Goal: Information Seeking & Learning: Learn about a topic

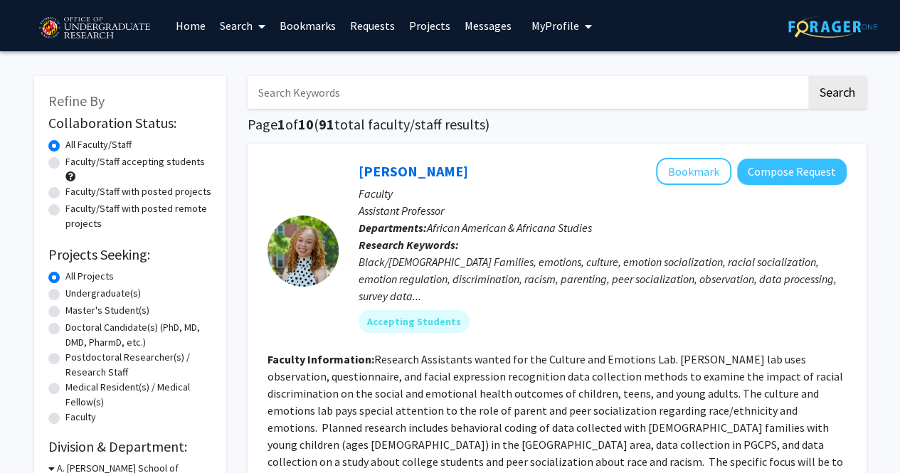
click at [579, 31] on span "My profile dropdown to access profile and logout" at bounding box center [585, 26] width 13 height 50
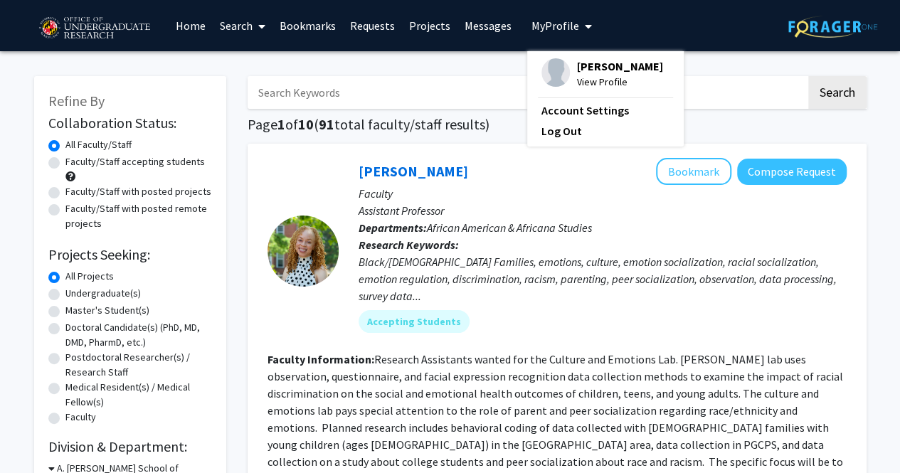
click at [263, 23] on icon at bounding box center [261, 26] width 7 height 11
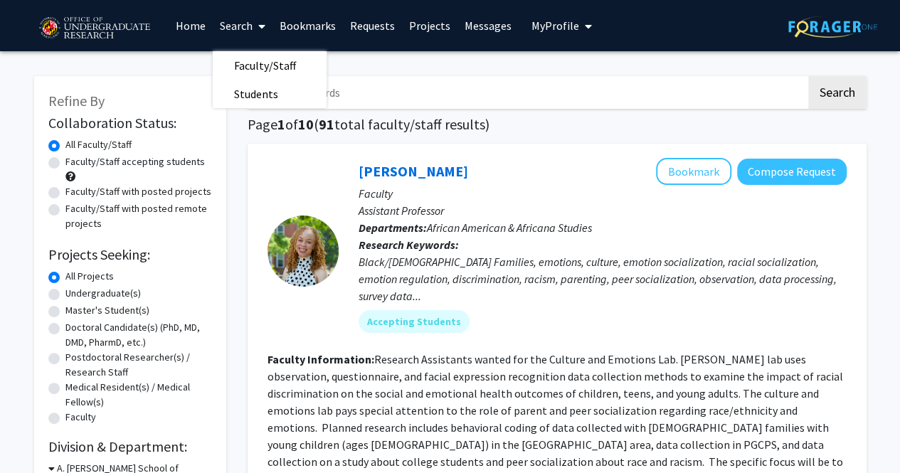
click at [190, 29] on link "Home" at bounding box center [191, 26] width 44 height 50
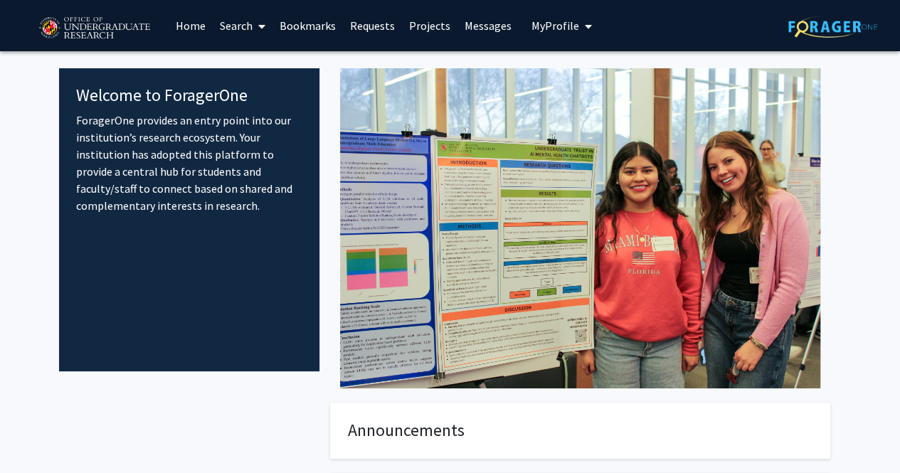
click at [579, 31] on span "My profile dropdown to access profile and logout" at bounding box center [585, 26] width 13 height 50
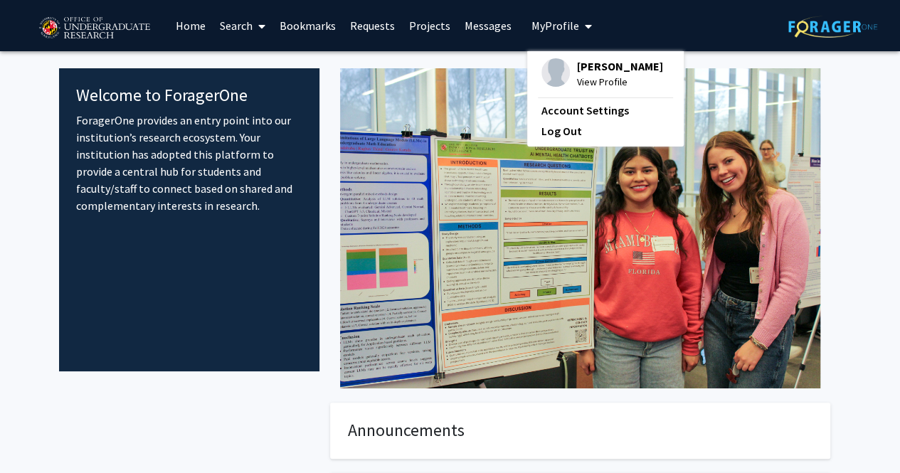
click at [566, 74] on div "[PERSON_NAME] View Profile" at bounding box center [603, 73] width 122 height 31
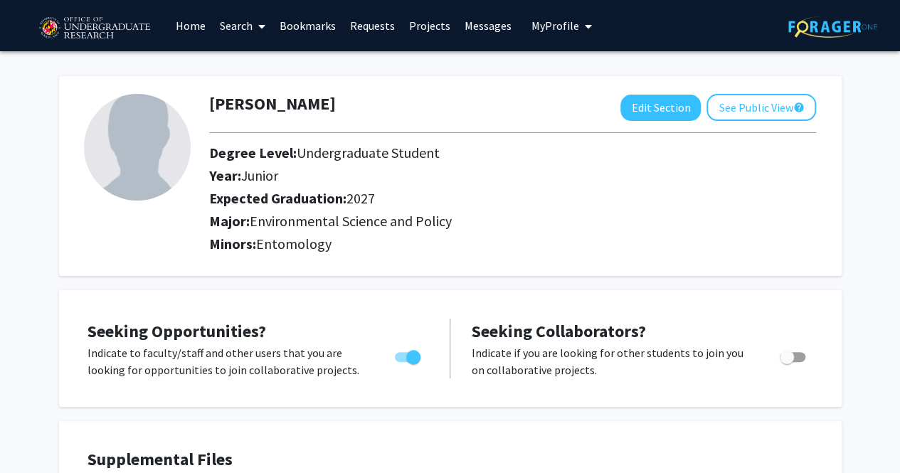
click at [504, 21] on link "Messages" at bounding box center [488, 26] width 61 height 50
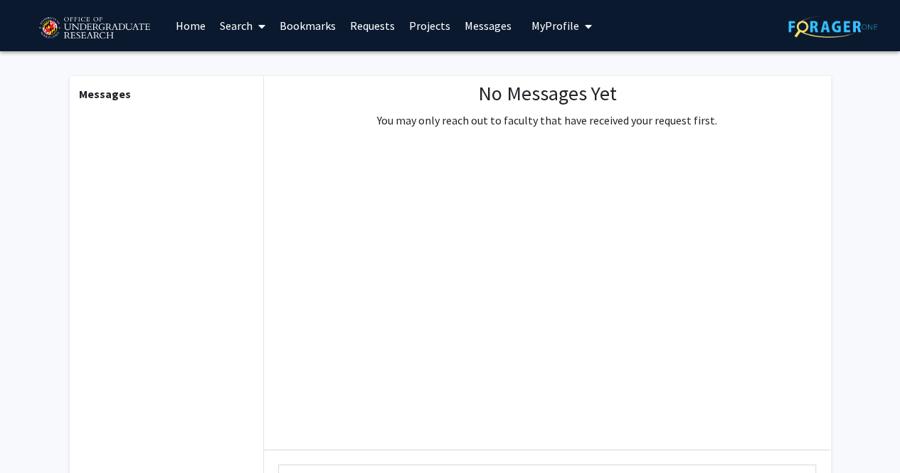
click at [405, 18] on link "Projects" at bounding box center [430, 26] width 56 height 50
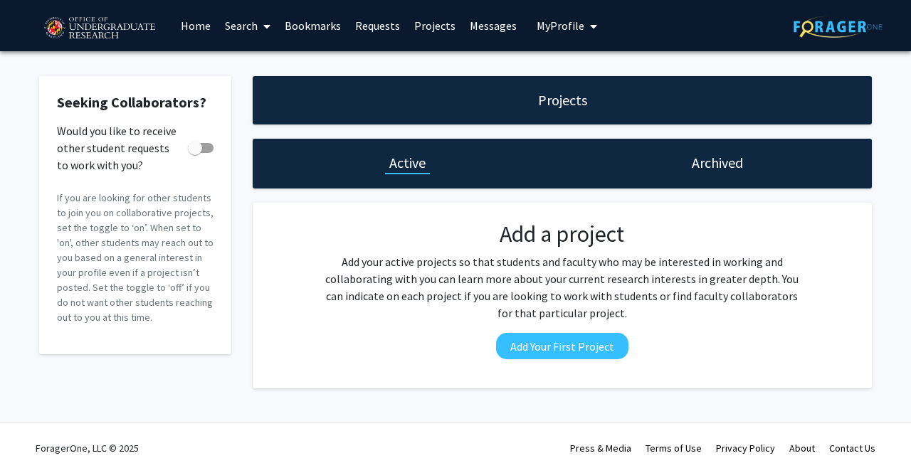
click at [738, 169] on h1 "Archived" at bounding box center [717, 163] width 51 height 20
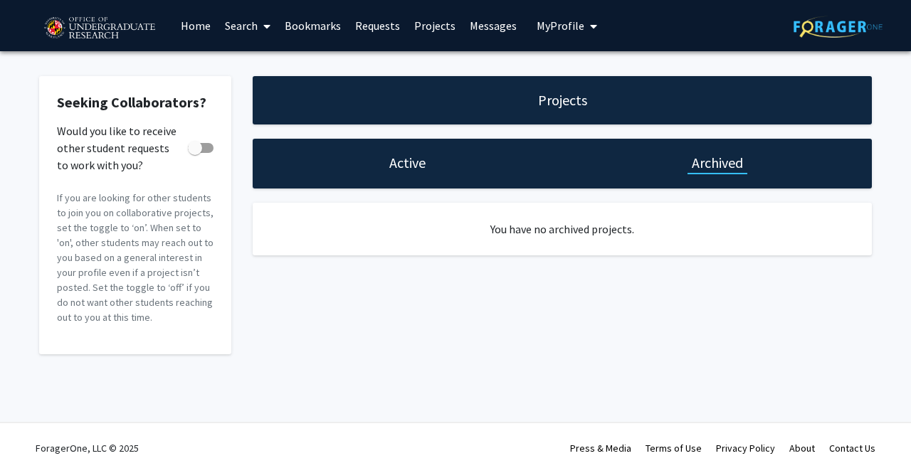
click at [332, 26] on link "Bookmarks" at bounding box center [313, 26] width 70 height 50
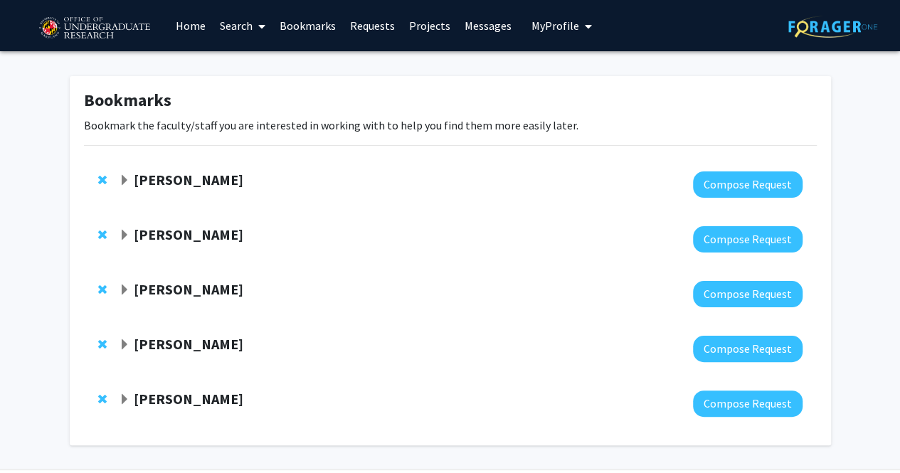
click at [151, 178] on strong "[PERSON_NAME]" at bounding box center [189, 180] width 110 height 18
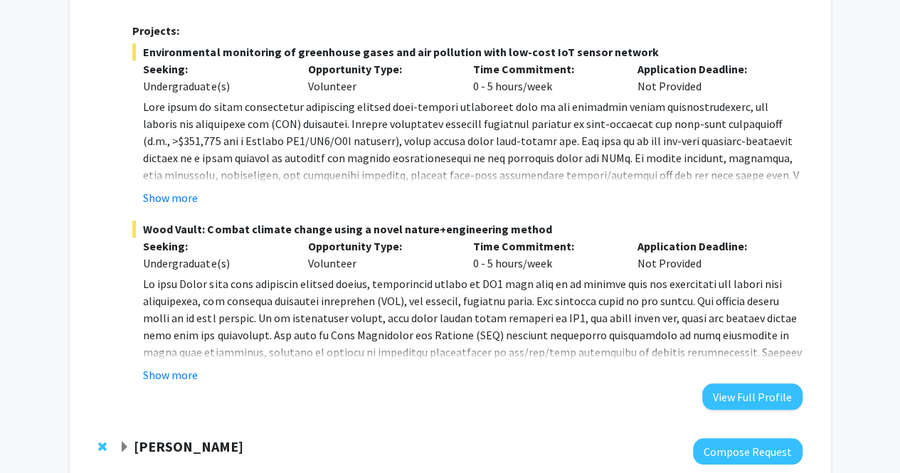
scroll to position [502, 0]
click at [154, 375] on button "Show more" at bounding box center [170, 374] width 55 height 17
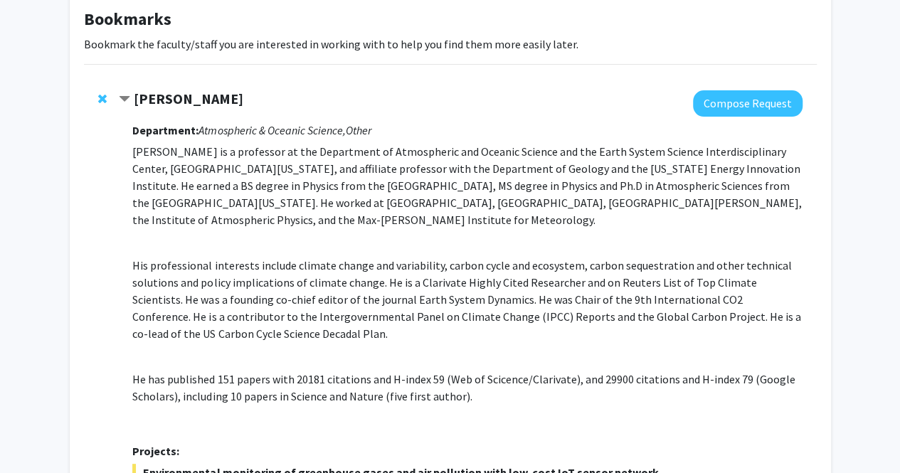
scroll to position [0, 0]
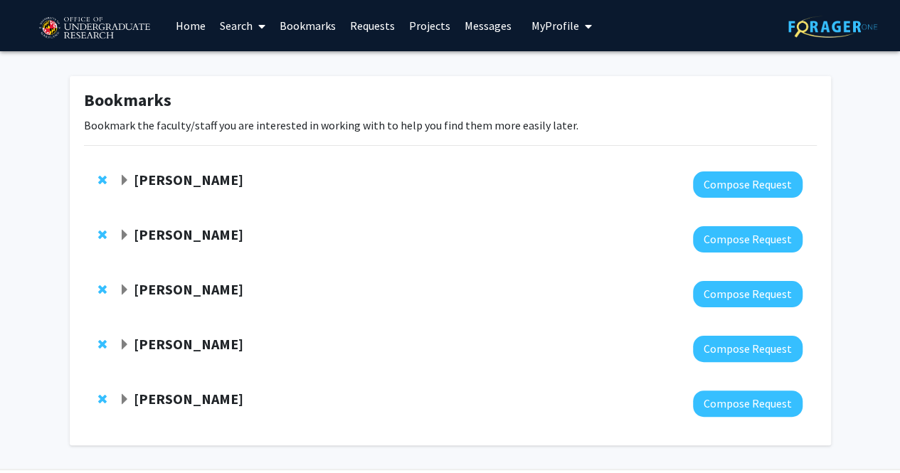
click at [124, 236] on span "Expand Jose-Luis Izursa Bookmark" at bounding box center [124, 235] width 11 height 11
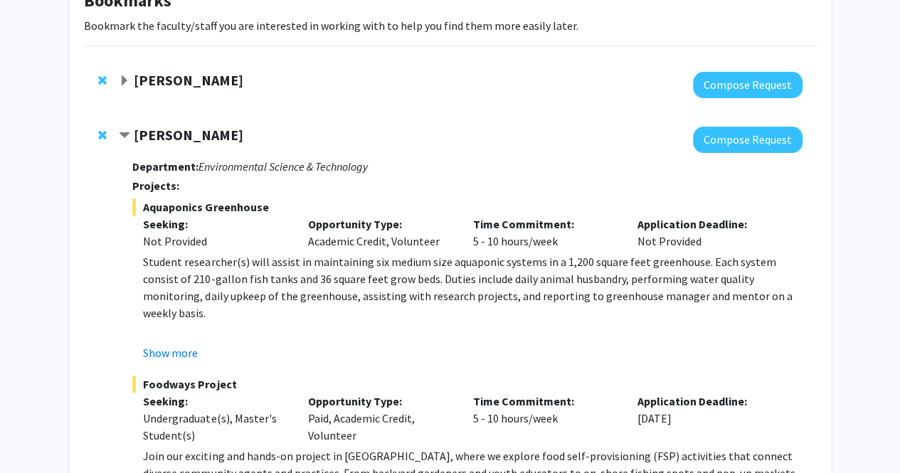
scroll to position [108, 0]
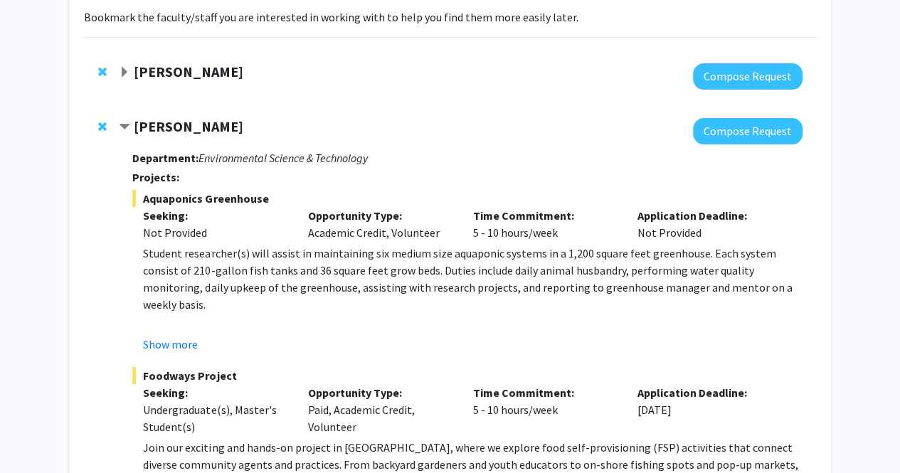
drag, startPoint x: 264, startPoint y: 130, endPoint x: 137, endPoint y: 125, distance: 126.8
click at [137, 125] on div "[PERSON_NAME]" at bounding box center [272, 127] width 307 height 18
click at [267, 125] on div "[PERSON_NAME]" at bounding box center [272, 127] width 307 height 18
drag, startPoint x: 239, startPoint y: 127, endPoint x: 136, endPoint y: 124, distance: 103.2
click at [136, 124] on div "[PERSON_NAME]" at bounding box center [272, 127] width 307 height 18
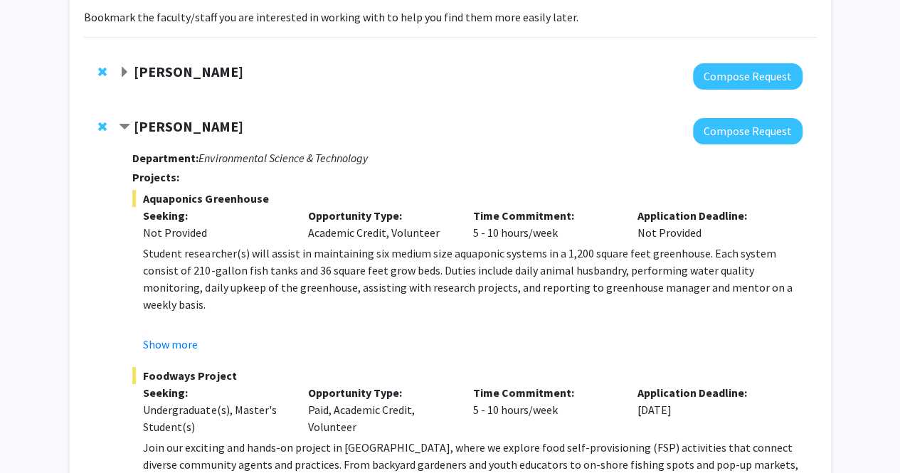
copy strong "[PERSON_NAME]"
click at [136, 124] on strong "[PERSON_NAME]" at bounding box center [189, 126] width 110 height 18
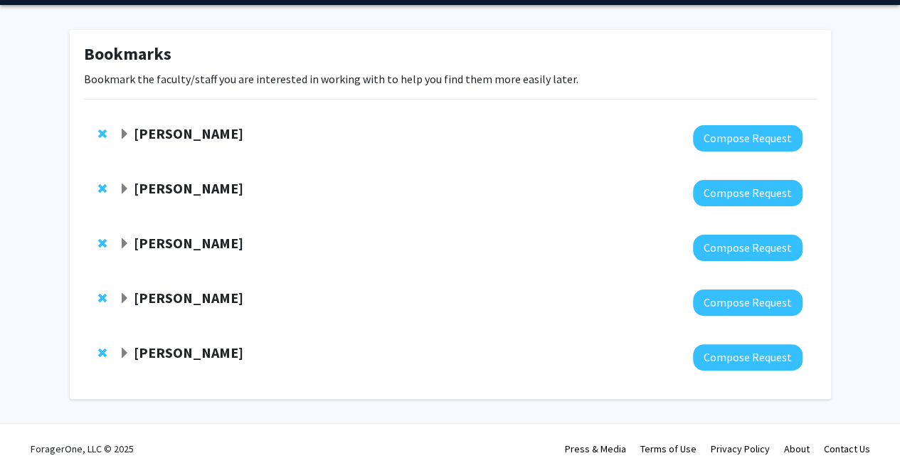
click at [100, 183] on span "Remove Jose-Luis Izursa from bookmarks" at bounding box center [102, 188] width 9 height 11
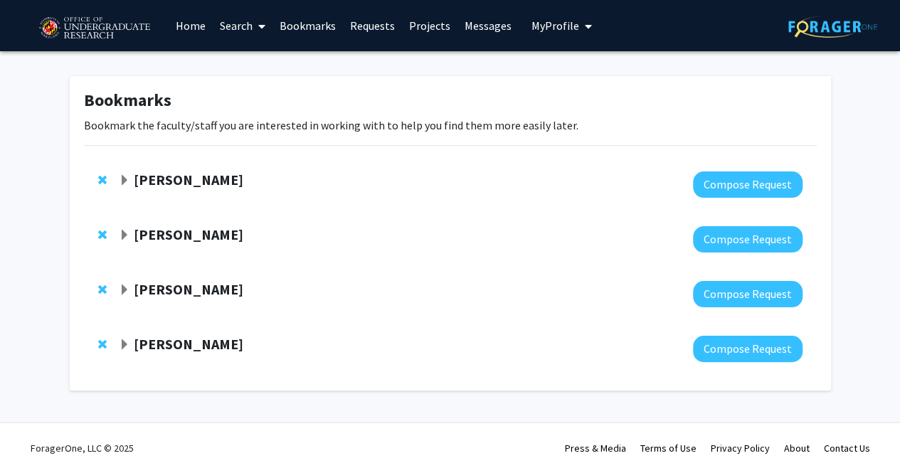
scroll to position [0, 0]
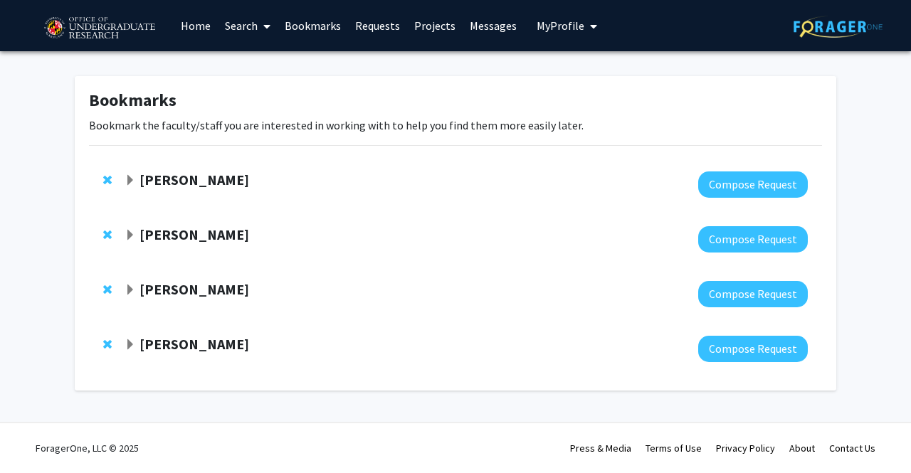
click at [254, 23] on link "Search" at bounding box center [248, 26] width 60 height 50
click at [253, 63] on span "Faculty/Staff" at bounding box center [270, 65] width 105 height 28
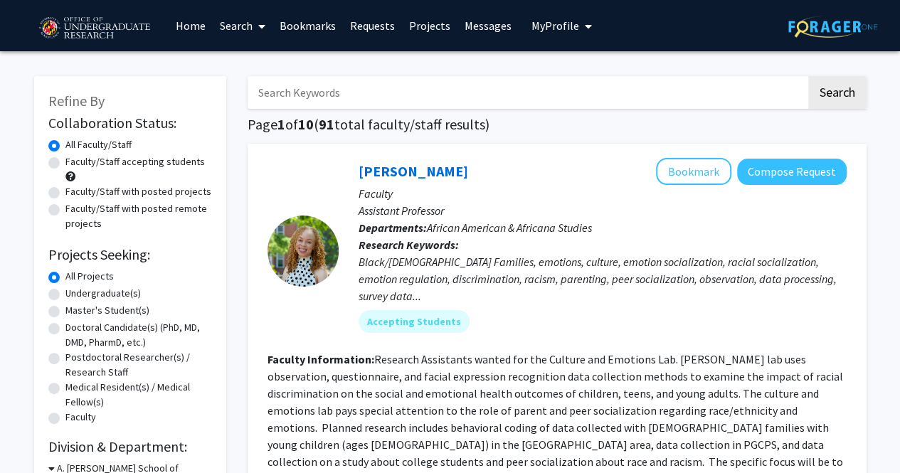
click at [371, 97] on input "Search Keywords" at bounding box center [527, 92] width 559 height 33
paste input "[PERSON_NAME]"
type input "[PERSON_NAME]"
click at [808, 76] on button "Search" at bounding box center [837, 92] width 58 height 33
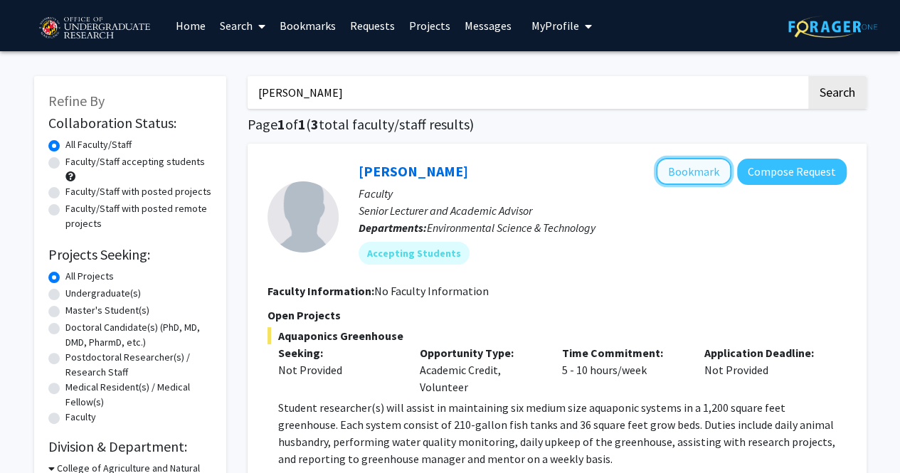
click at [700, 180] on button "Bookmark" at bounding box center [693, 171] width 75 height 27
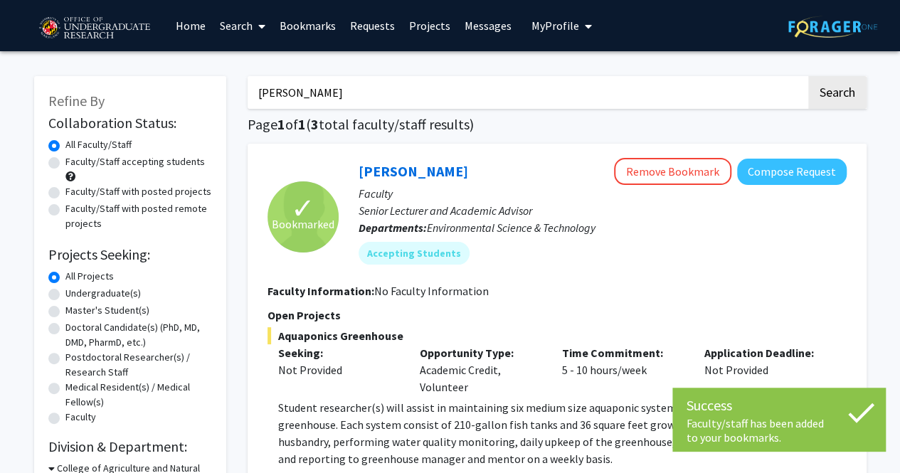
click at [297, 15] on link "Bookmarks" at bounding box center [308, 26] width 70 height 50
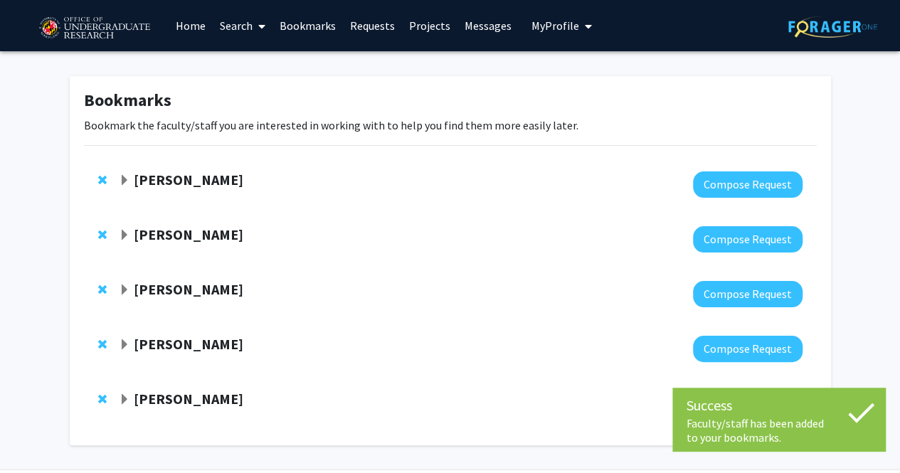
click at [127, 234] on span "Expand Jose-Luis Izursa Bookmark" at bounding box center [124, 235] width 11 height 11
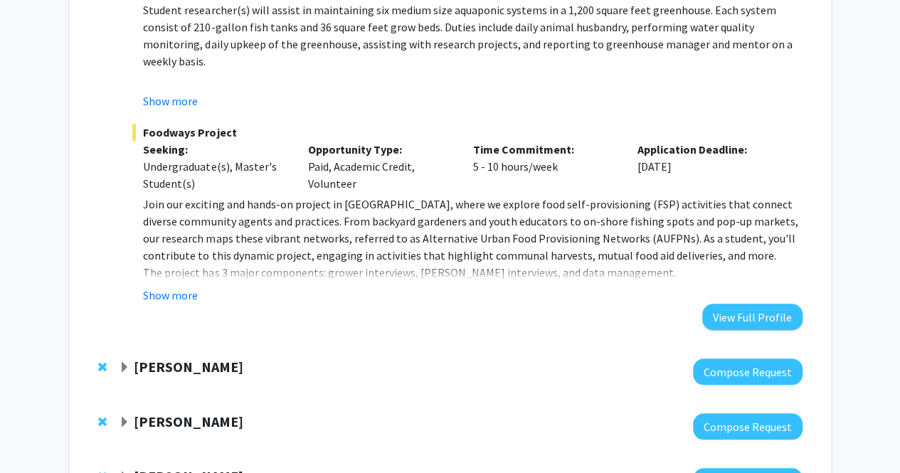
scroll to position [352, 0]
click at [164, 295] on button "Show more" at bounding box center [170, 294] width 55 height 17
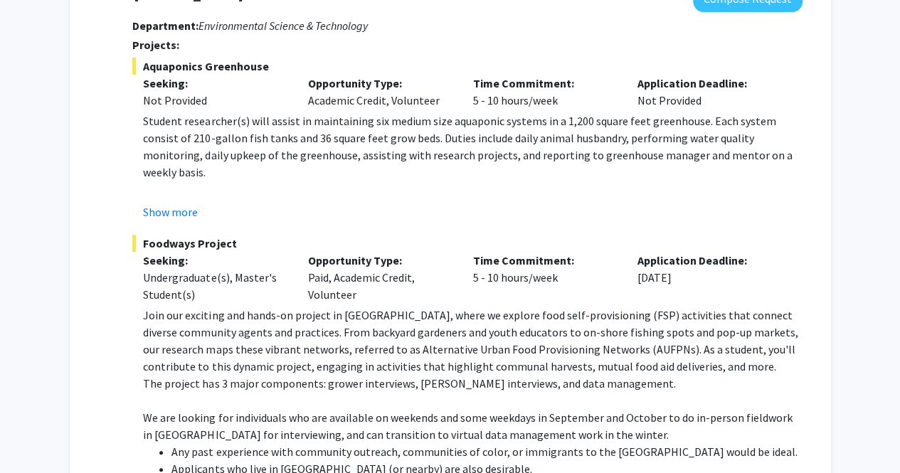
scroll to position [240, 0]
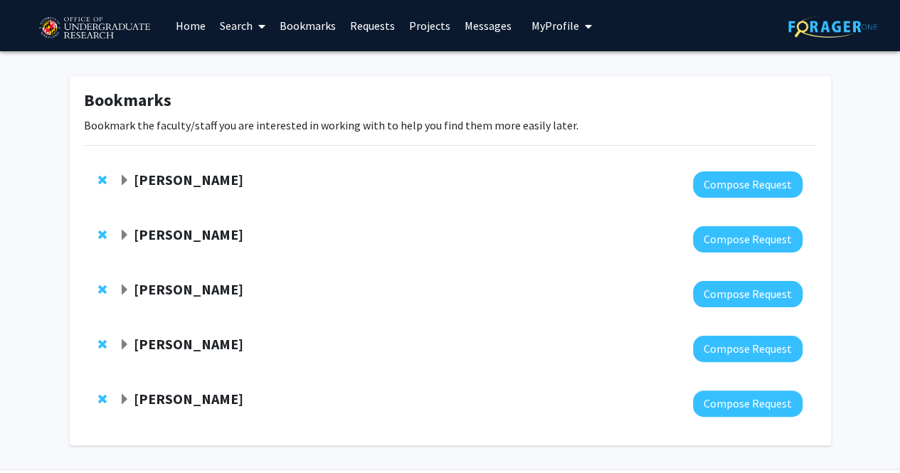
scroll to position [46, 0]
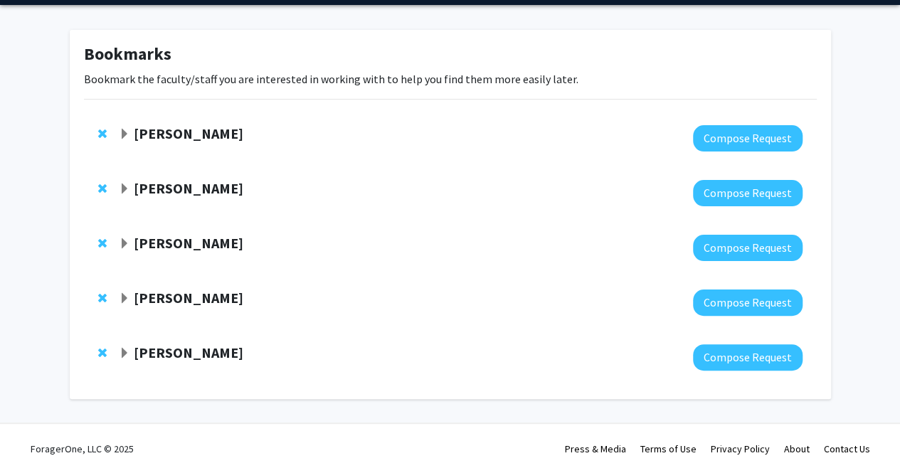
click at [125, 247] on span "Expand Macarena Farcuh Yuri Bookmark" at bounding box center [124, 243] width 11 height 11
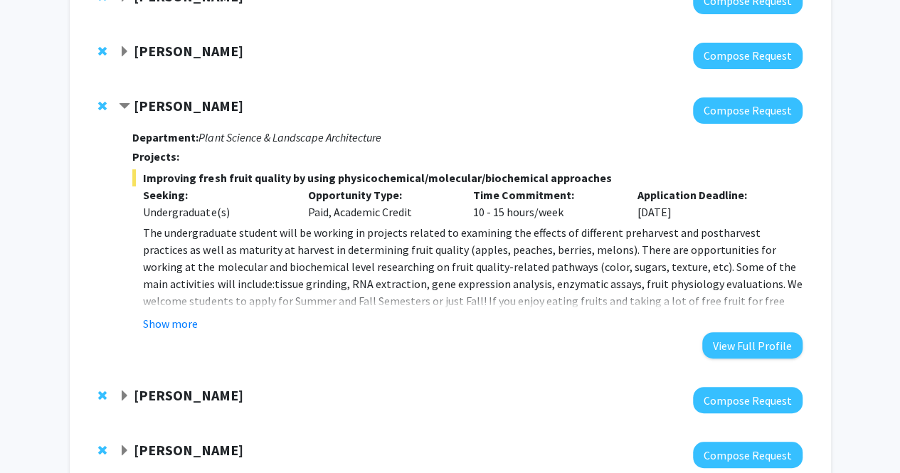
scroll to position [185, 0]
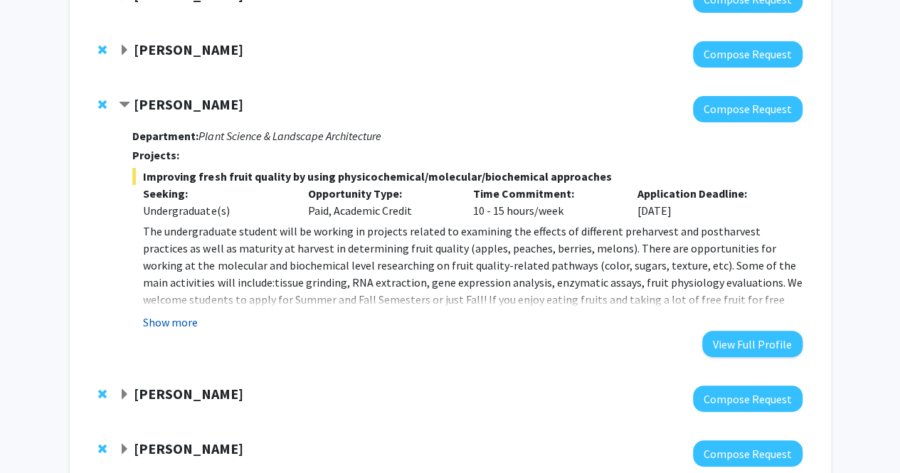
click at [154, 324] on button "Show more" at bounding box center [170, 322] width 55 height 17
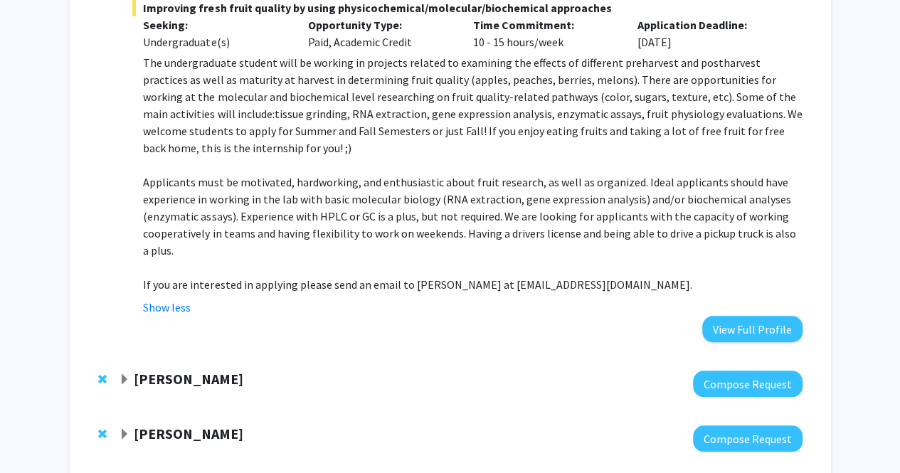
scroll to position [354, 0]
click at [125, 376] on span "Expand Dong Liang Bookmark" at bounding box center [124, 379] width 11 height 11
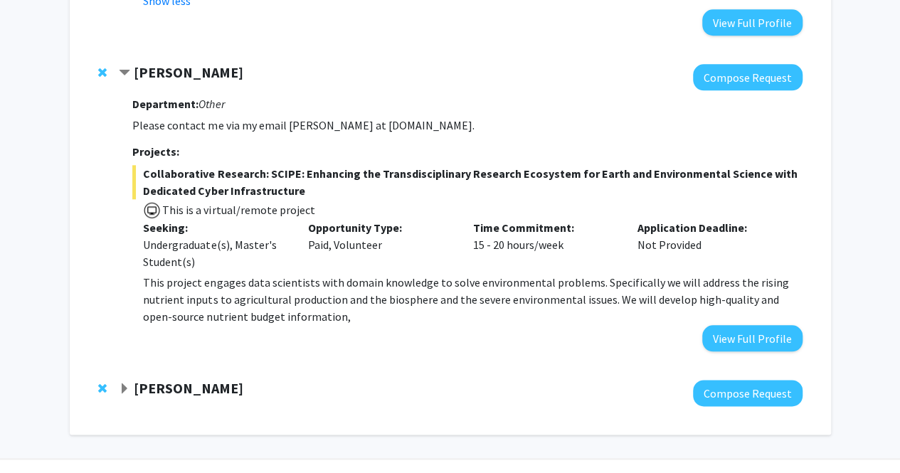
scroll to position [661, 0]
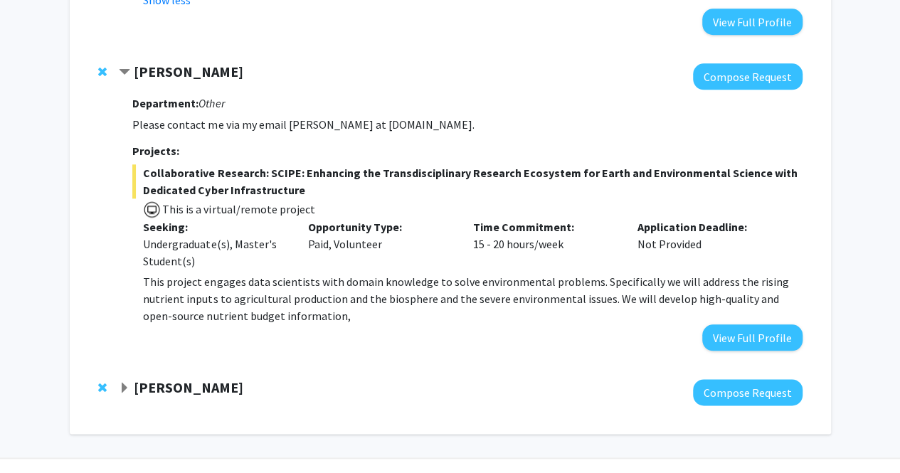
click at [126, 389] on span "Expand Shachar Gazit-Rosenthal Bookmark" at bounding box center [124, 388] width 11 height 11
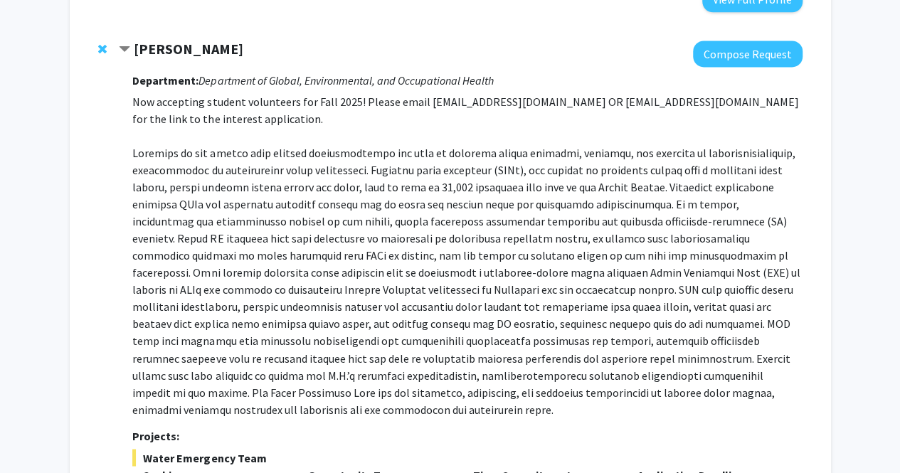
scroll to position [1000, 0]
drag, startPoint x: 598, startPoint y: 98, endPoint x: 511, endPoint y: 105, distance: 87.0
click at [511, 105] on p "Now accepting student volunteers for Fall 2025! Please email wet@umd.edu OR sga…" at bounding box center [467, 255] width 670 height 324
copy p "sgazitro@umd.edu"
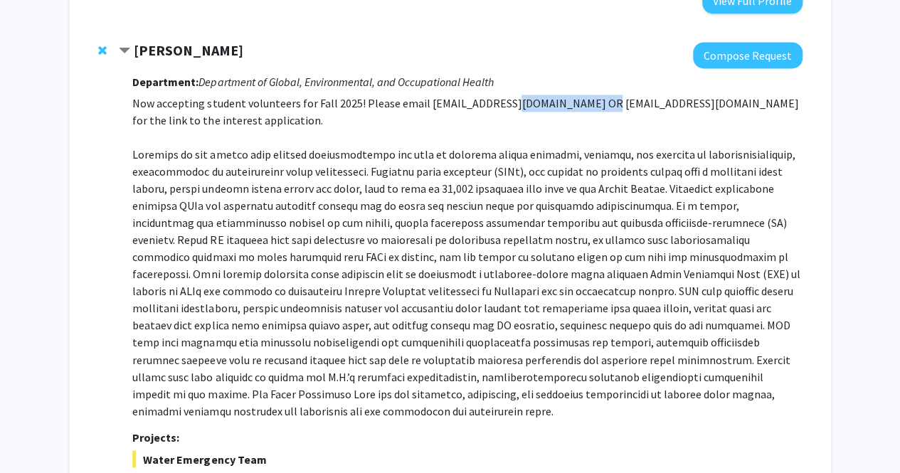
scroll to position [998, 0]
click at [453, 147] on p at bounding box center [467, 283] width 670 height 273
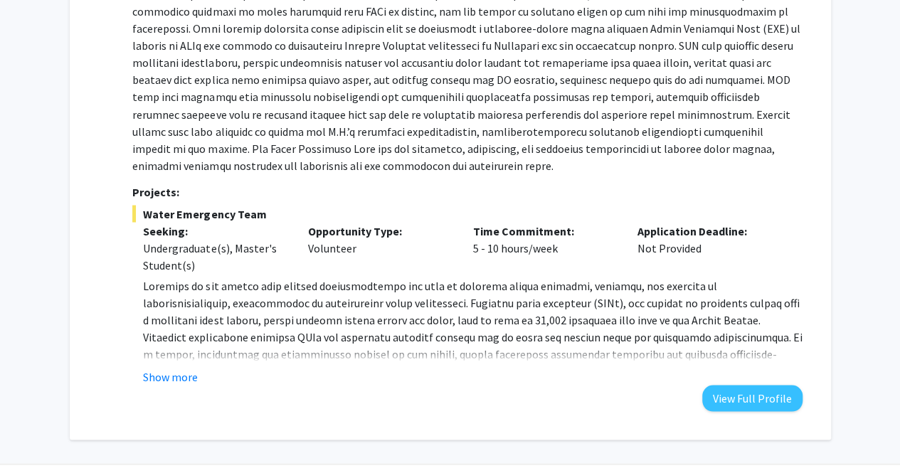
scroll to position [1245, 0]
click at [178, 367] on button "Show more" at bounding box center [170, 375] width 55 height 17
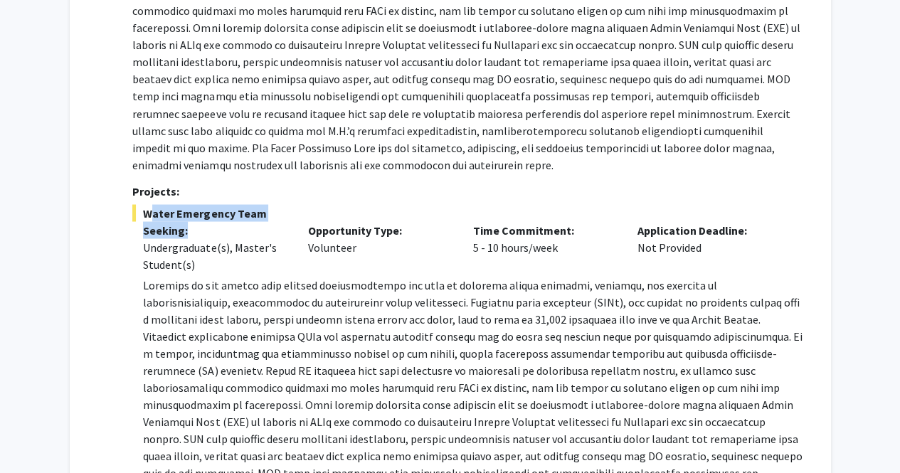
drag, startPoint x: 197, startPoint y: 210, endPoint x: 147, endPoint y: 194, distance: 52.9
click at [147, 204] on div "Water Emergency Team Seeking: Undergraduate(s), Master's Student(s) Opportunity…" at bounding box center [467, 388] width 670 height 368
copy div "Water Emergency Team Seeking:"
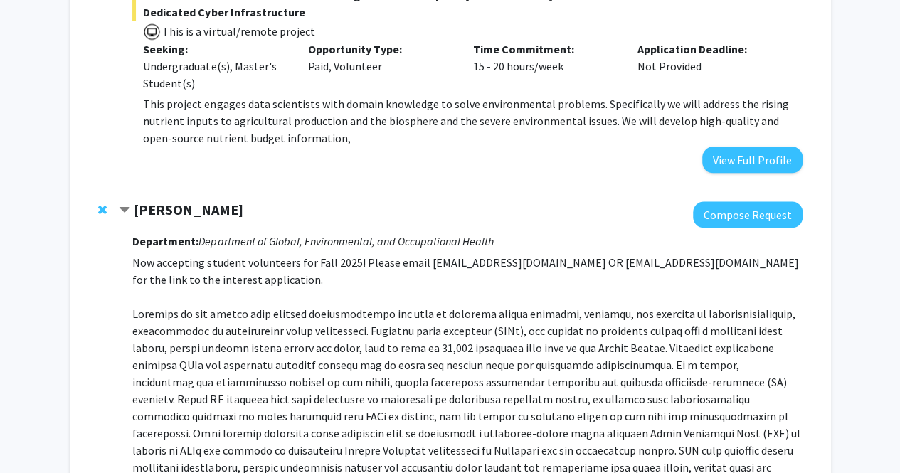
scroll to position [838, 0]
drag, startPoint x: 186, startPoint y: 209, endPoint x: 289, endPoint y: 218, distance: 102.9
click at [289, 218] on div "[PERSON_NAME]" at bounding box center [272, 211] width 307 height 18
copy strong "Gazit-Rosenthal"
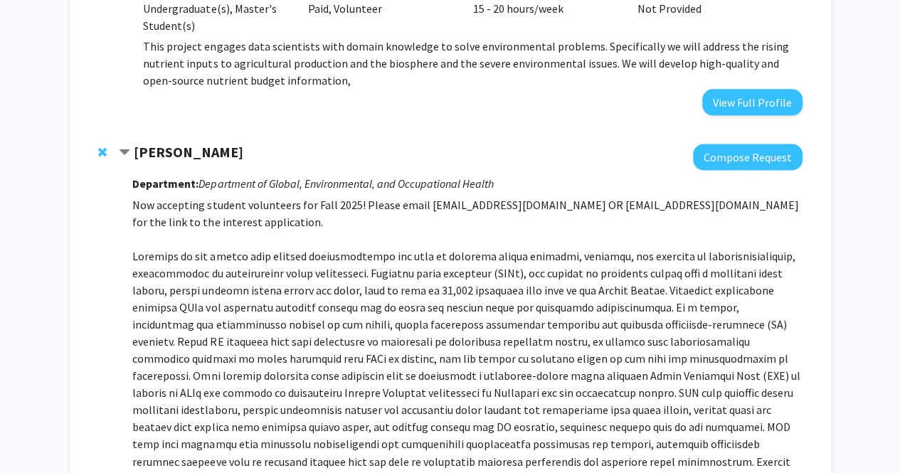
scroll to position [894, 0]
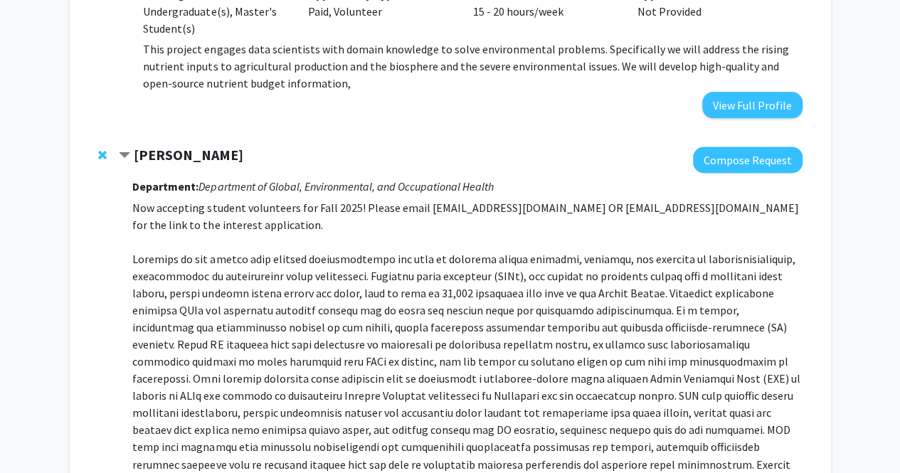
drag, startPoint x: 297, startPoint y: 147, endPoint x: 139, endPoint y: 146, distance: 158.0
click at [139, 147] on div "[PERSON_NAME]" at bounding box center [272, 156] width 307 height 18
click at [300, 164] on div at bounding box center [460, 160] width 683 height 26
drag, startPoint x: 307, startPoint y: 152, endPoint x: 131, endPoint y: 154, distance: 175.8
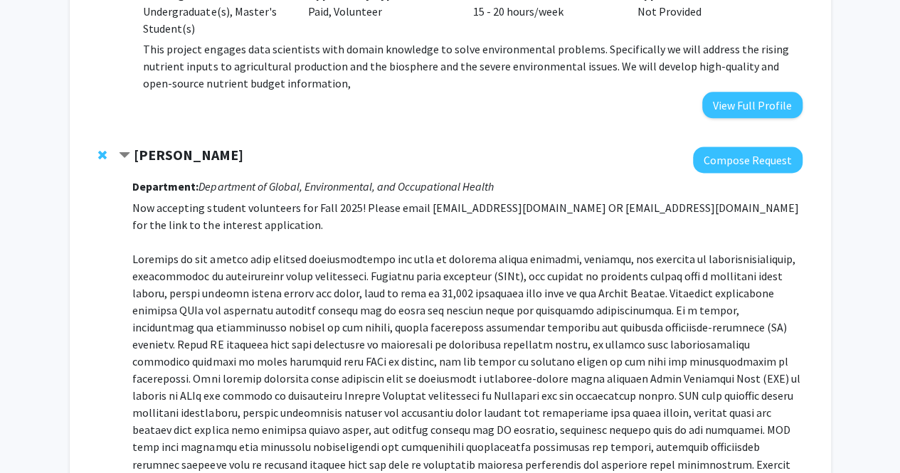
click at [131, 154] on div "[PERSON_NAME]" at bounding box center [272, 156] width 307 height 18
copy strong "[PERSON_NAME]"
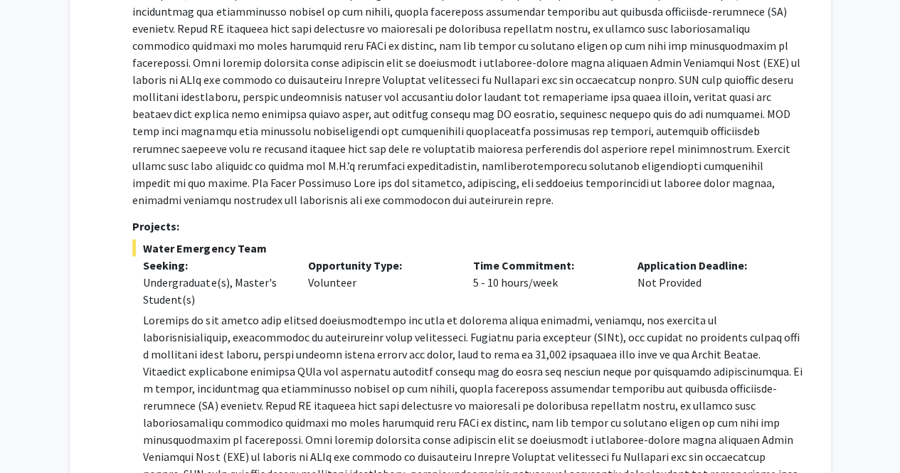
scroll to position [1210, 0]
drag, startPoint x: 148, startPoint y: 227, endPoint x: 252, endPoint y: 233, distance: 104.1
click at [252, 239] on span "Water Emergency Team" at bounding box center [467, 247] width 670 height 17
click at [266, 239] on span "Water Emergency Team" at bounding box center [467, 247] width 670 height 17
drag, startPoint x: 264, startPoint y: 231, endPoint x: 142, endPoint y: 225, distance: 122.5
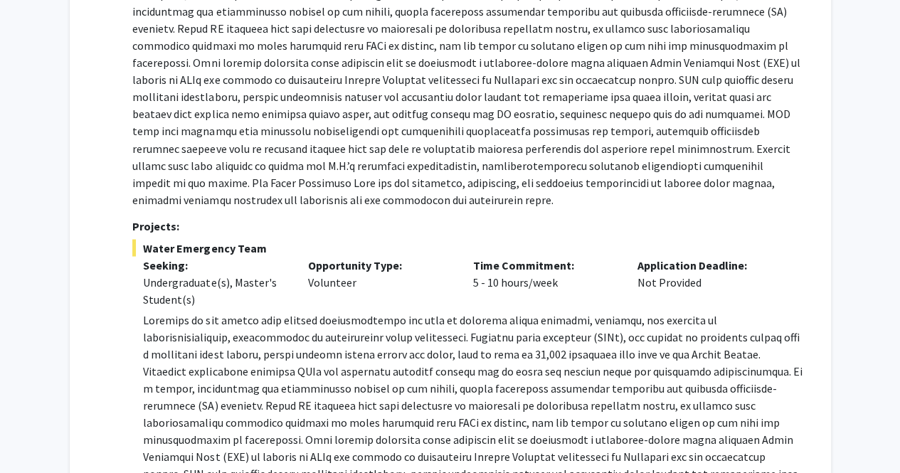
click at [142, 239] on span "Water Emergency Team" at bounding box center [467, 247] width 670 height 17
copy span "Water Emergency Team"
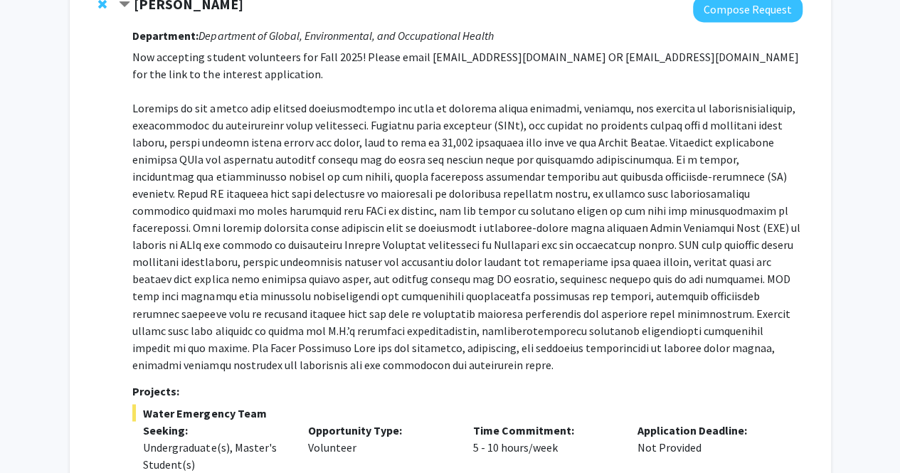
scroll to position [1028, 0]
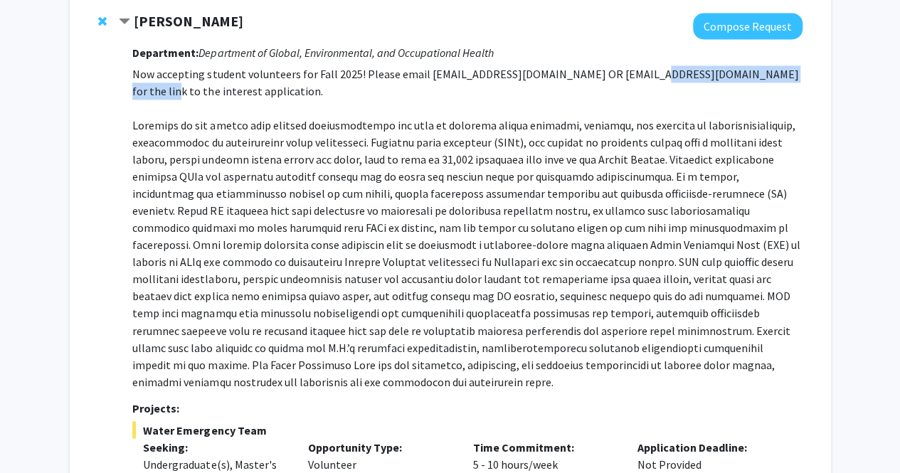
drag, startPoint x: 777, startPoint y: 73, endPoint x: 635, endPoint y: 75, distance: 141.6
click at [635, 75] on p "Now accepting student volunteers for Fall 2025! Please email wet@umd.edu OR sga…" at bounding box center [467, 227] width 670 height 324
copy p "link to the interest application"
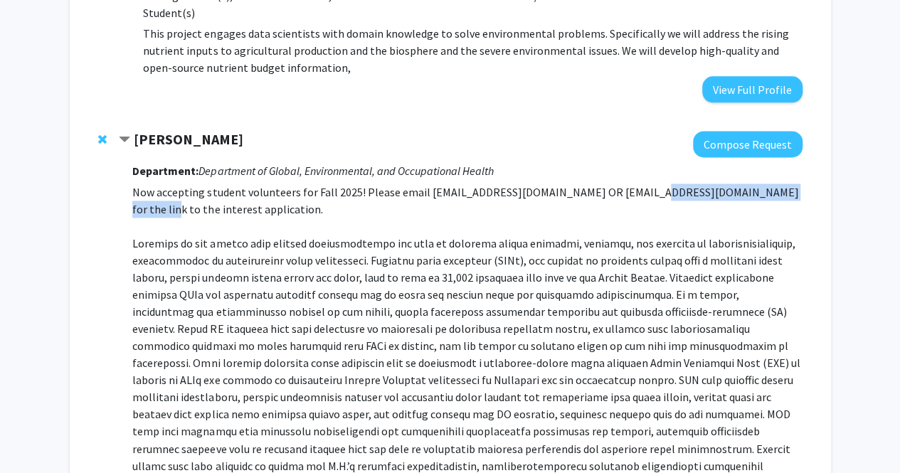
scroll to position [908, 0]
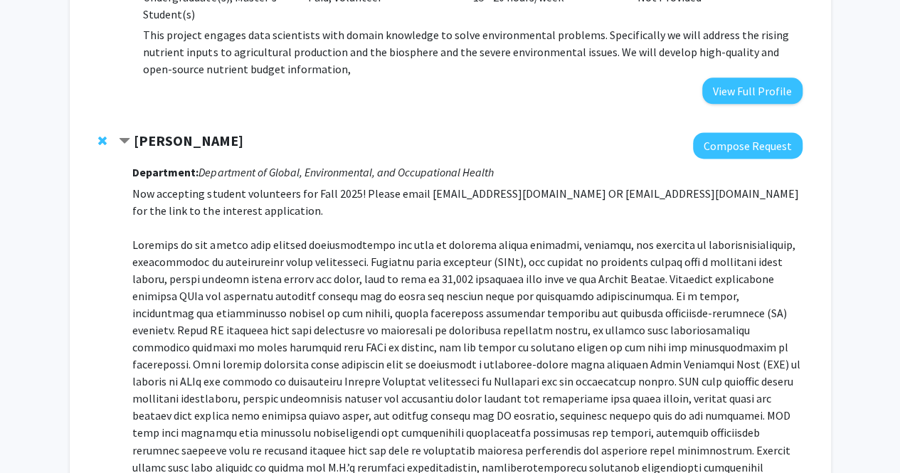
click at [130, 142] on span "Contract Shachar Gazit-Rosenthal Bookmark" at bounding box center [124, 141] width 11 height 11
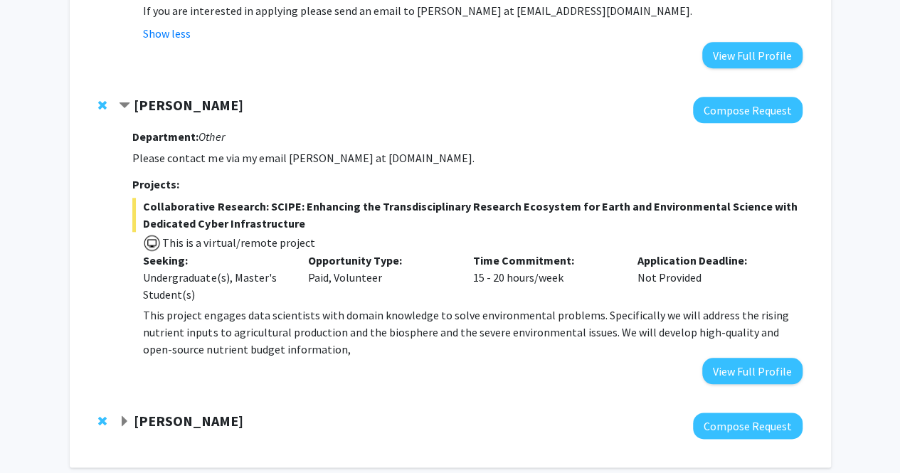
scroll to position [622, 0]
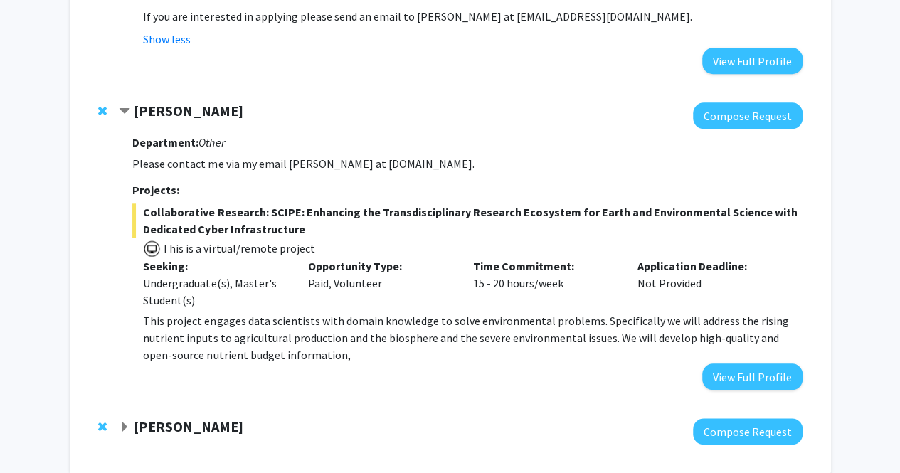
click at [131, 107] on div "[PERSON_NAME]" at bounding box center [272, 111] width 307 height 18
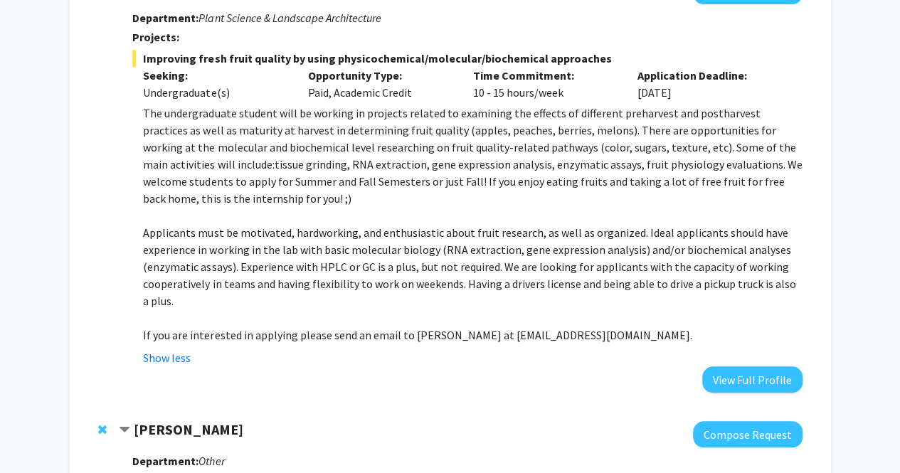
scroll to position [0, 0]
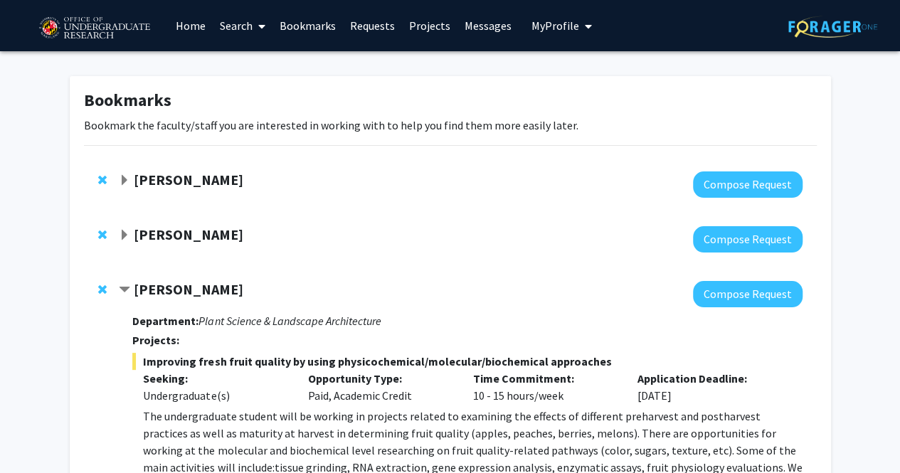
click at [127, 290] on span "Contract Macarena Farcuh Yuri Bookmark" at bounding box center [124, 290] width 11 height 11
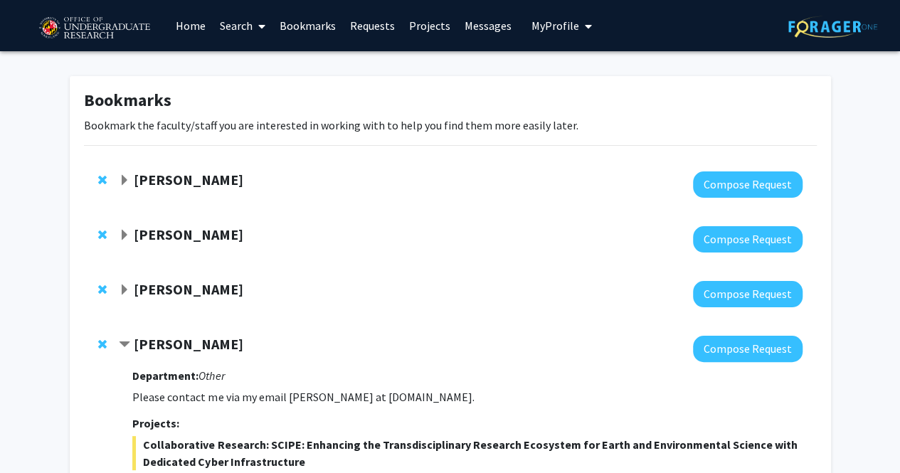
click at [128, 342] on span "Contract Dong Liang Bookmark" at bounding box center [124, 344] width 11 height 11
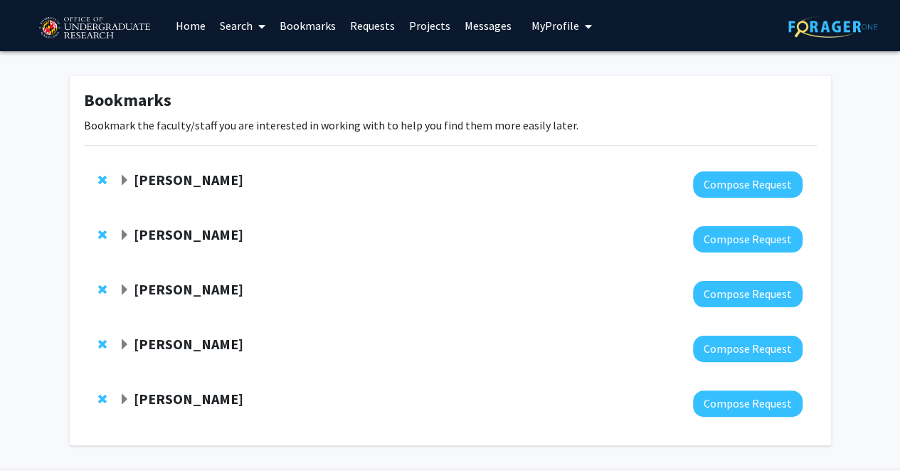
click at [128, 233] on span "Expand Jose-Luis Izursa Bookmark" at bounding box center [124, 235] width 11 height 11
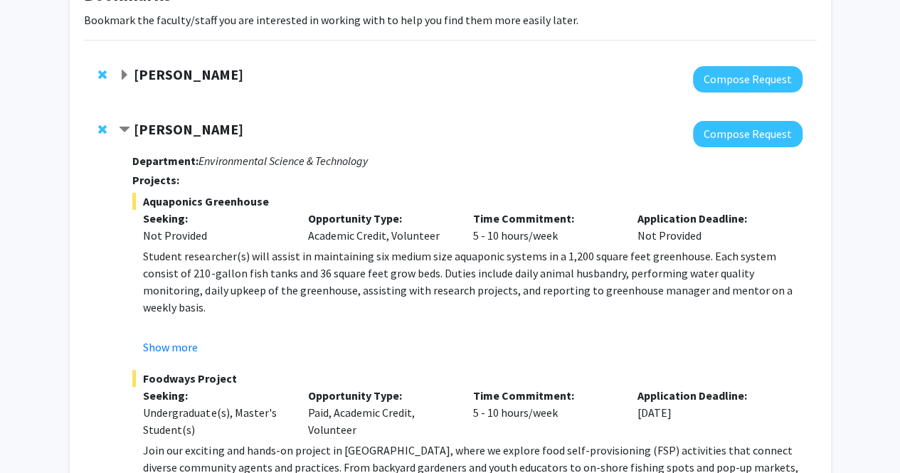
scroll to position [110, 0]
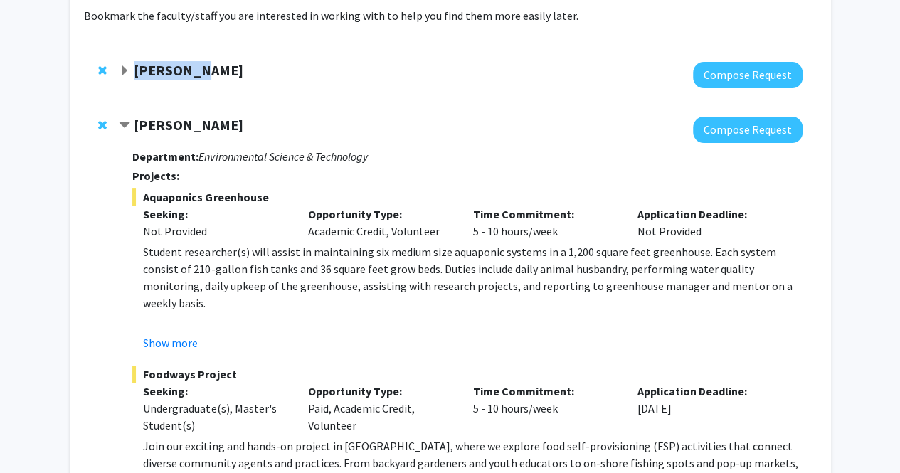
drag, startPoint x: 248, startPoint y: 66, endPoint x: 138, endPoint y: 66, distance: 110.3
click at [138, 66] on div "[PERSON_NAME]" at bounding box center [272, 71] width 307 height 18
copy strong "[PERSON_NAME]"
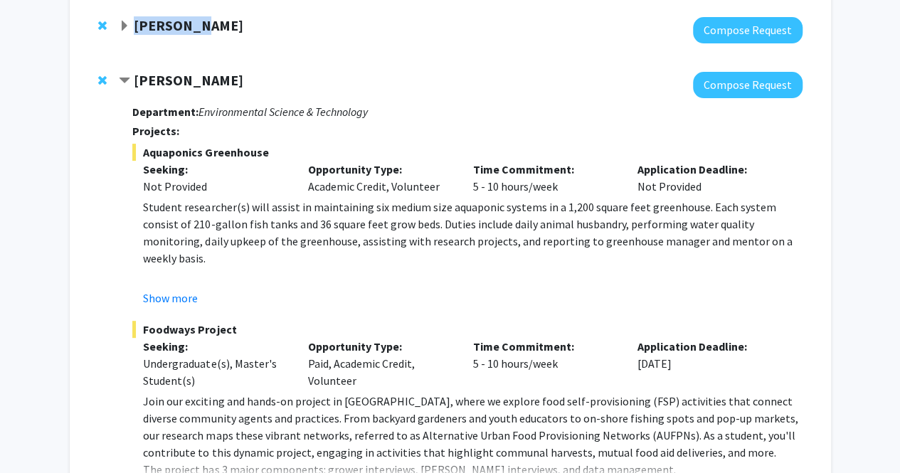
scroll to position [156, 0]
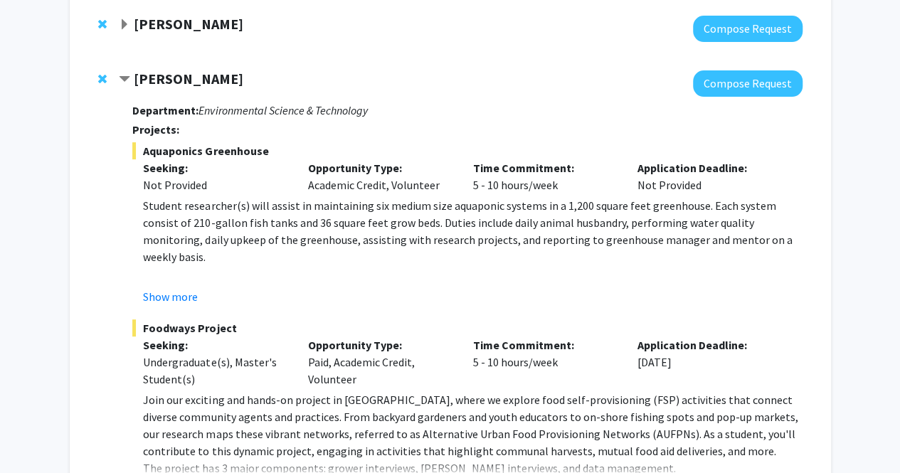
click at [522, 73] on div at bounding box center [460, 83] width 683 height 26
click at [128, 78] on span "Contract Jose-Luis Izursa Bookmark" at bounding box center [124, 79] width 11 height 11
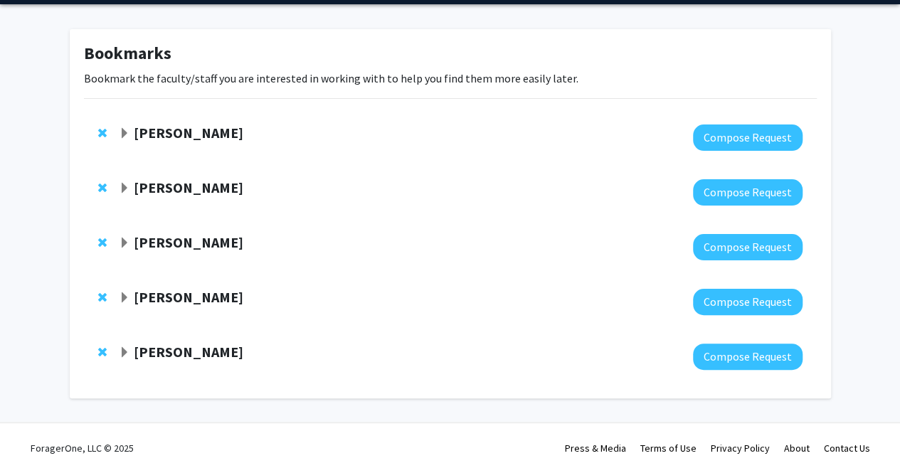
scroll to position [46, 0]
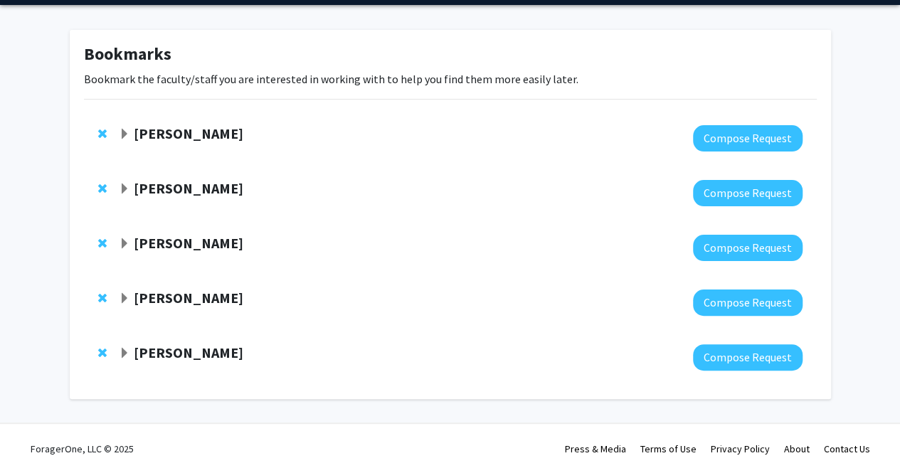
click at [122, 242] on span "Expand Macarena Farcuh Yuri Bookmark" at bounding box center [124, 243] width 11 height 11
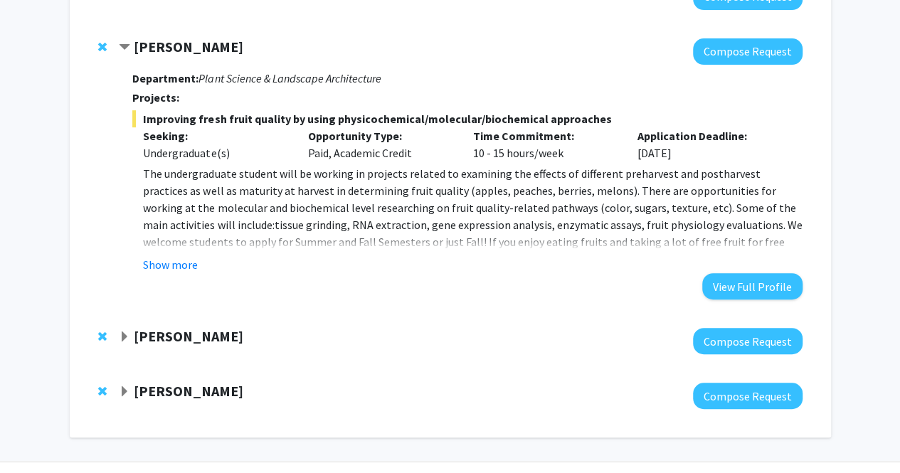
scroll to position [248, 0]
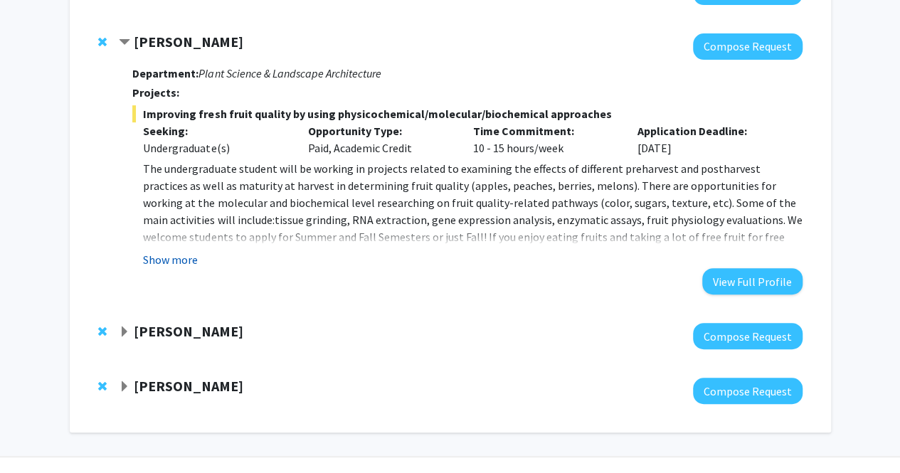
click at [175, 260] on button "Show more" at bounding box center [170, 259] width 55 height 17
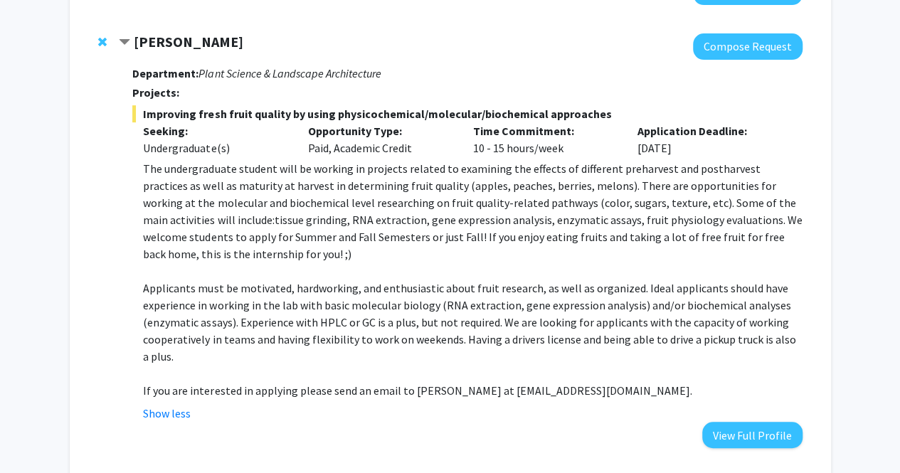
click at [101, 41] on span "Remove Macarena Farcuh Yuri from bookmarks" at bounding box center [102, 41] width 9 height 11
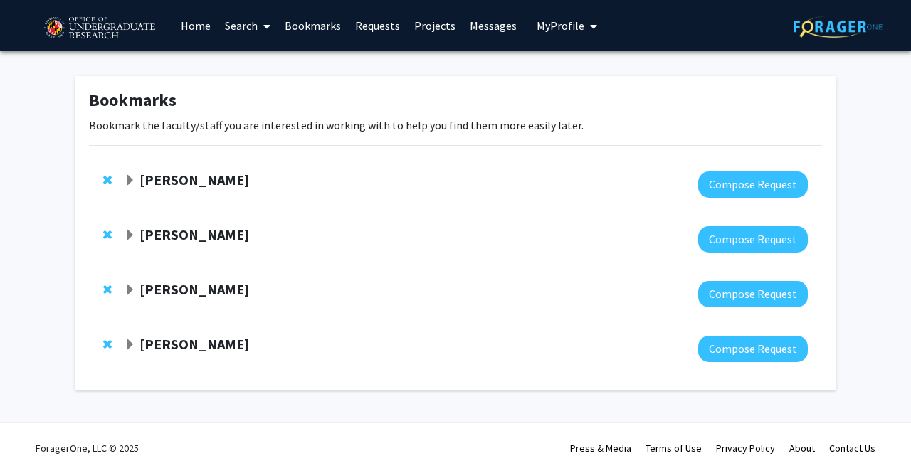
click at [132, 293] on span "Expand Dong Liang Bookmark" at bounding box center [130, 290] width 11 height 11
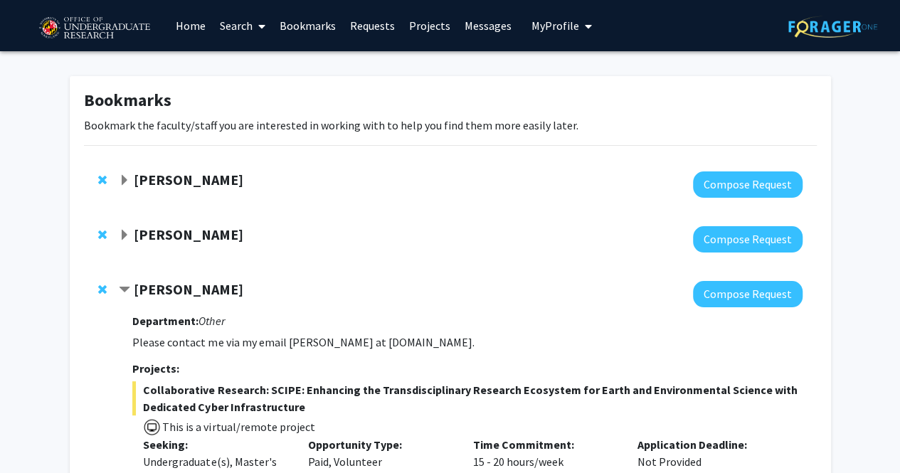
scroll to position [253, 0]
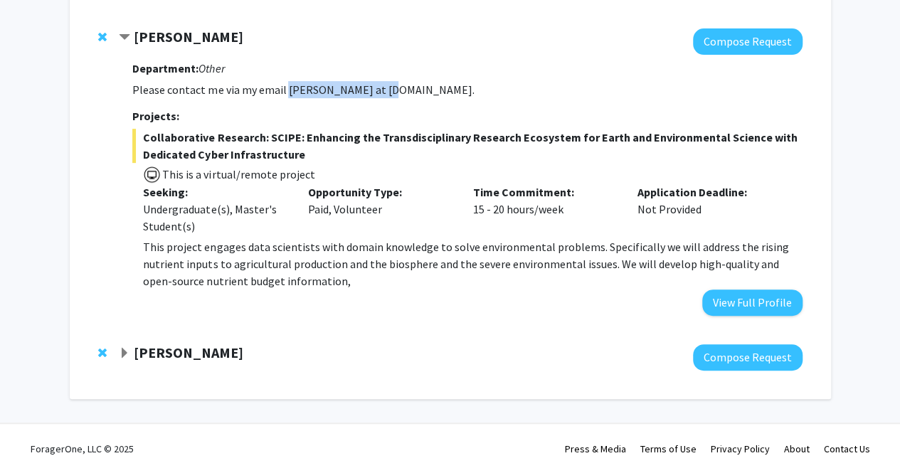
drag, startPoint x: 377, startPoint y: 89, endPoint x: 284, endPoint y: 89, distance: 93.2
click at [284, 89] on p "Please contact me via my email [PERSON_NAME] at [DOMAIN_NAME]." at bounding box center [467, 89] width 670 height 17
copy p "dliang at umces.edu"
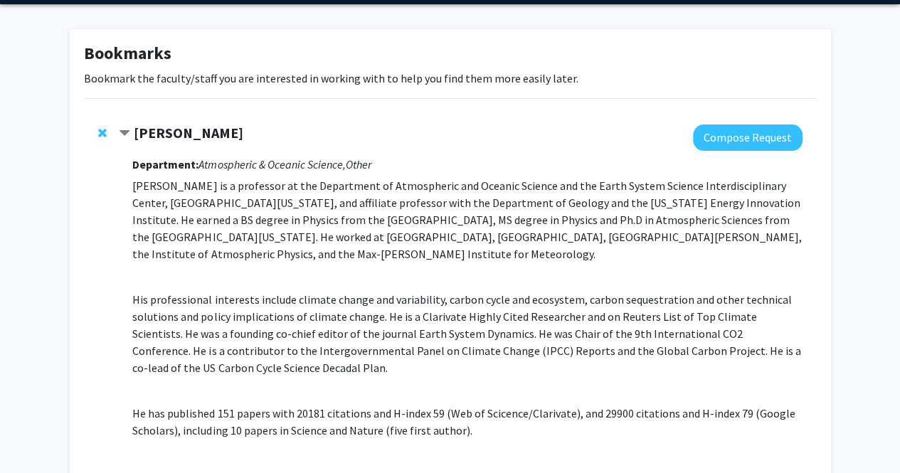
scroll to position [46, 0]
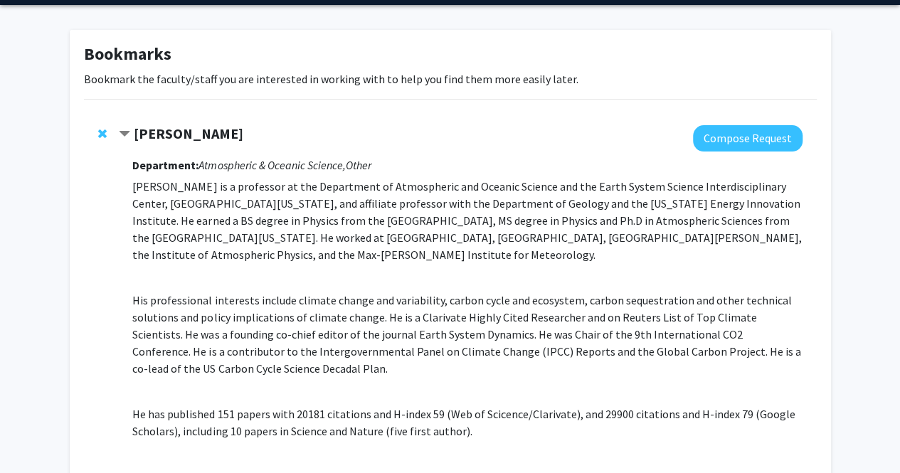
click at [132, 131] on div "[PERSON_NAME]" at bounding box center [272, 134] width 307 height 18
click at [126, 131] on span "Contract Ning Zeng Bookmark" at bounding box center [124, 134] width 11 height 11
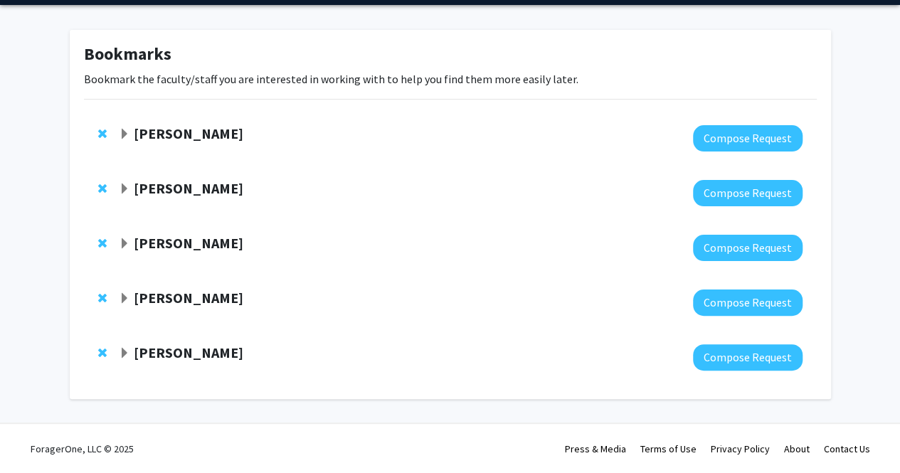
click at [124, 189] on span "Expand Jose-Luis Izursa Bookmark" at bounding box center [124, 189] width 11 height 11
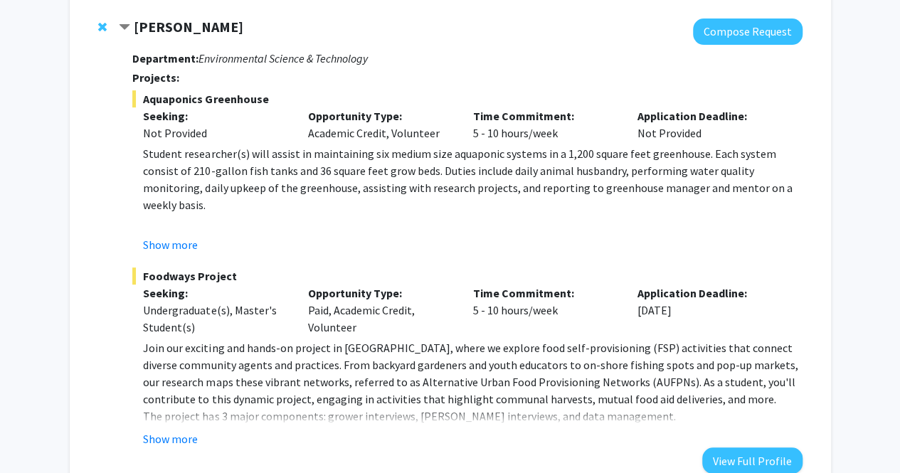
scroll to position [187, 0]
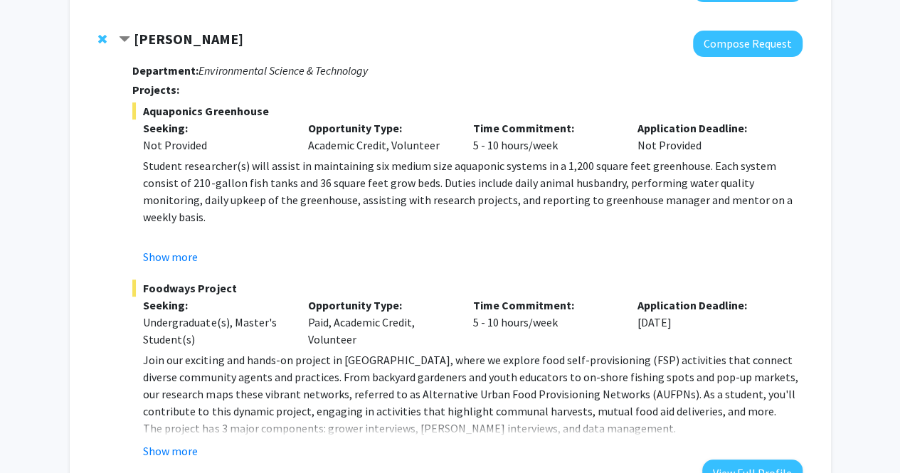
click at [126, 43] on span "Contract Jose-Luis Izursa Bookmark" at bounding box center [124, 39] width 11 height 11
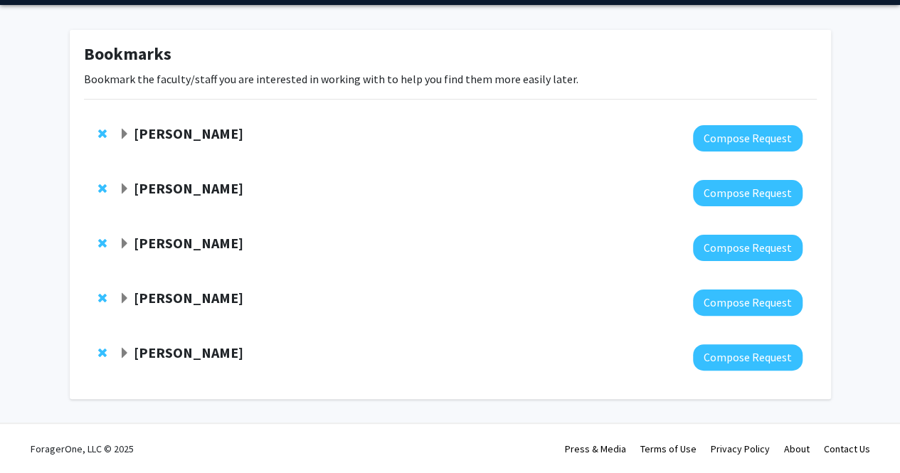
click at [127, 244] on span "Expand Macarena Farcuh Yuri Bookmark" at bounding box center [124, 243] width 11 height 11
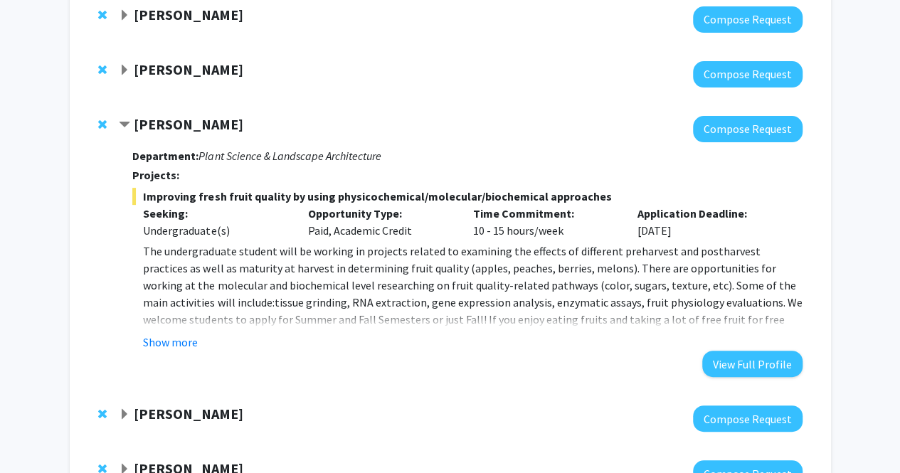
scroll to position [166, 0]
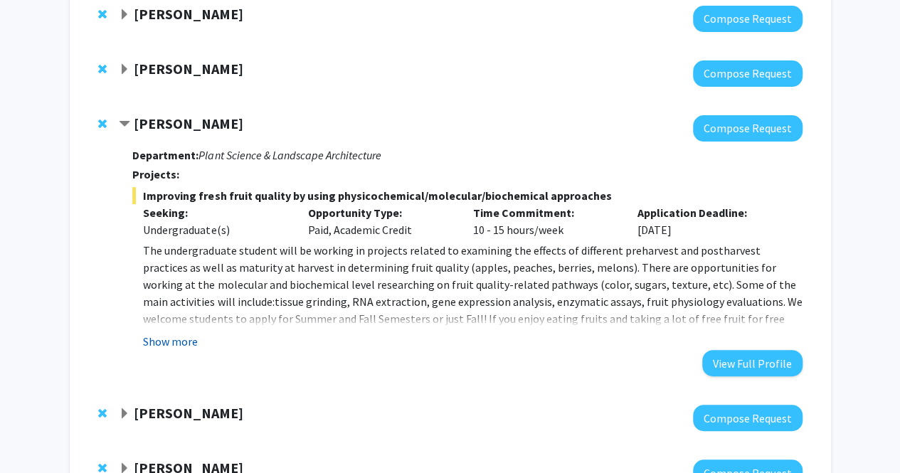
click at [187, 344] on button "Show more" at bounding box center [170, 341] width 55 height 17
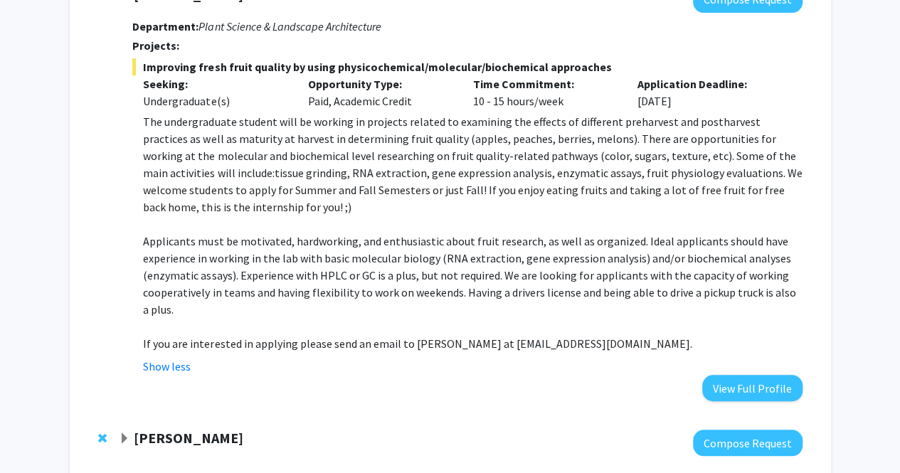
scroll to position [297, 0]
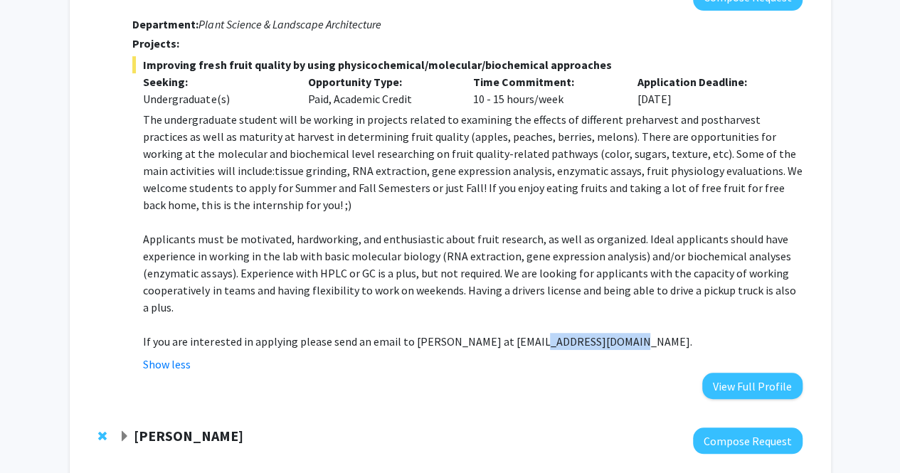
drag, startPoint x: 613, startPoint y: 344, endPoint x: 521, endPoint y: 341, distance: 92.5
click at [521, 341] on span "If you are interested in applying please send an email to Dr. Macarena Farcuh a…" at bounding box center [417, 341] width 549 height 14
copy span "mfarcuh@umd.edu."
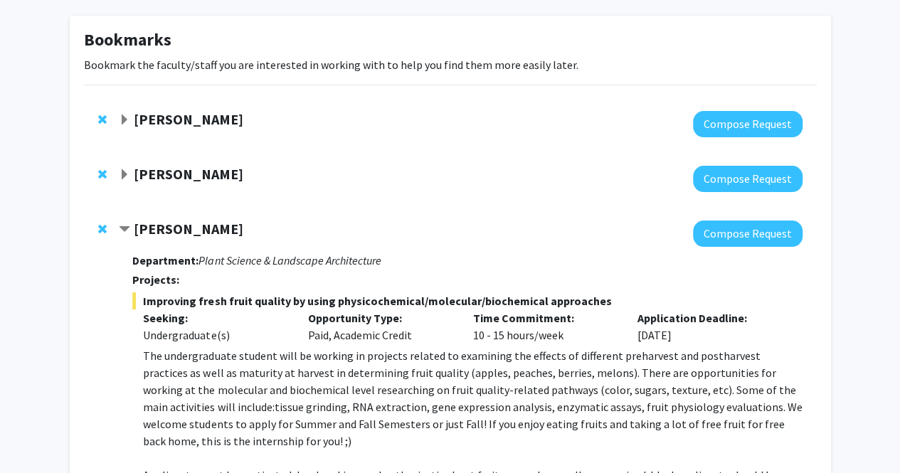
scroll to position [54, 0]
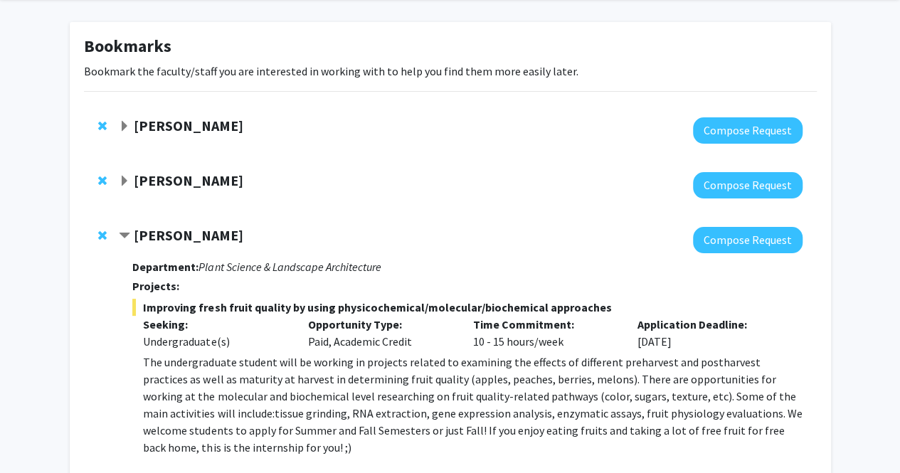
click at [98, 236] on span "Remove Macarena Farcuh Yuri from bookmarks" at bounding box center [102, 235] width 9 height 11
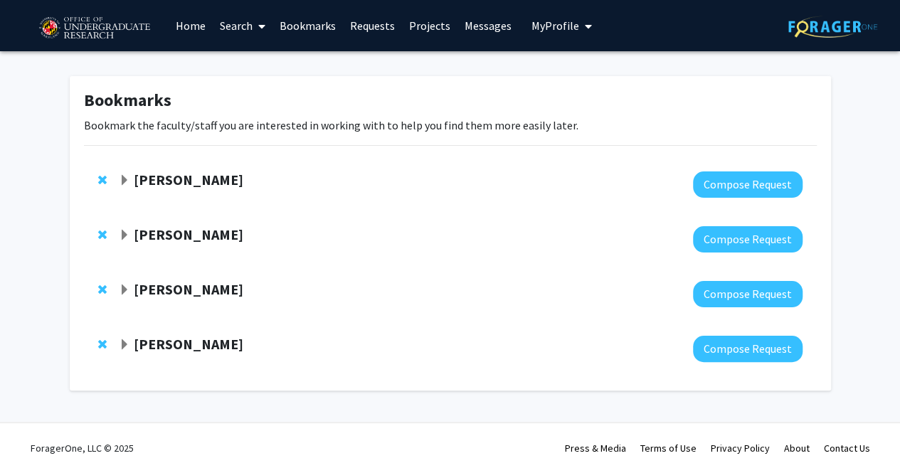
scroll to position [0, 0]
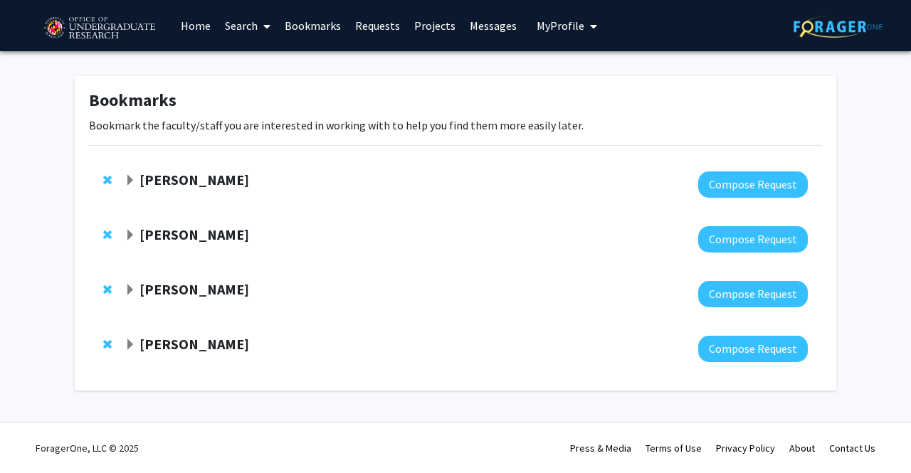
click at [132, 238] on span "Expand Jose-Luis Izursa Bookmark" at bounding box center [130, 235] width 11 height 11
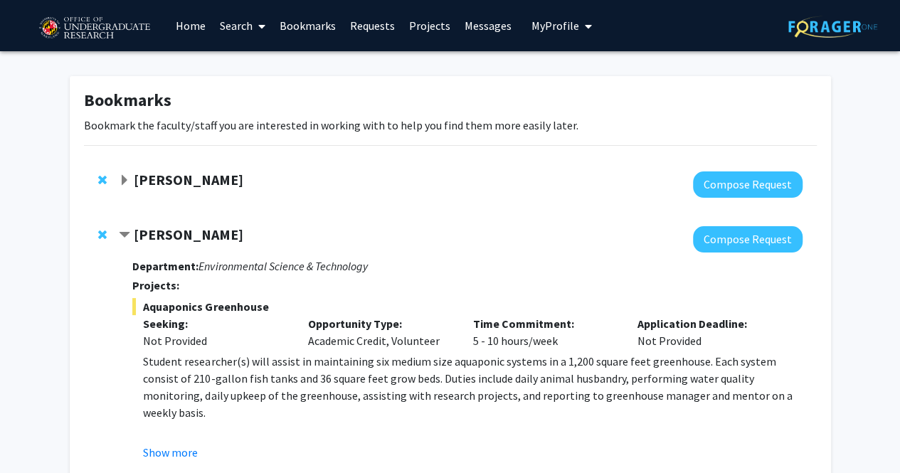
scroll to position [31, 0]
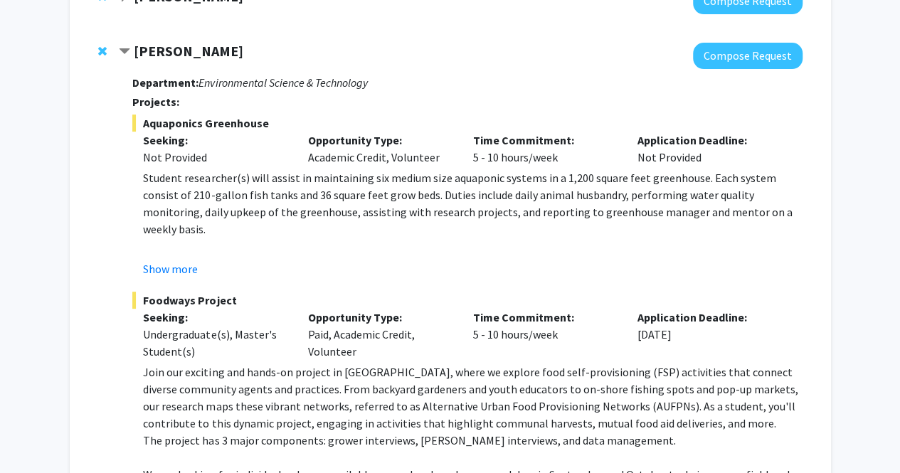
scroll to position [195, 0]
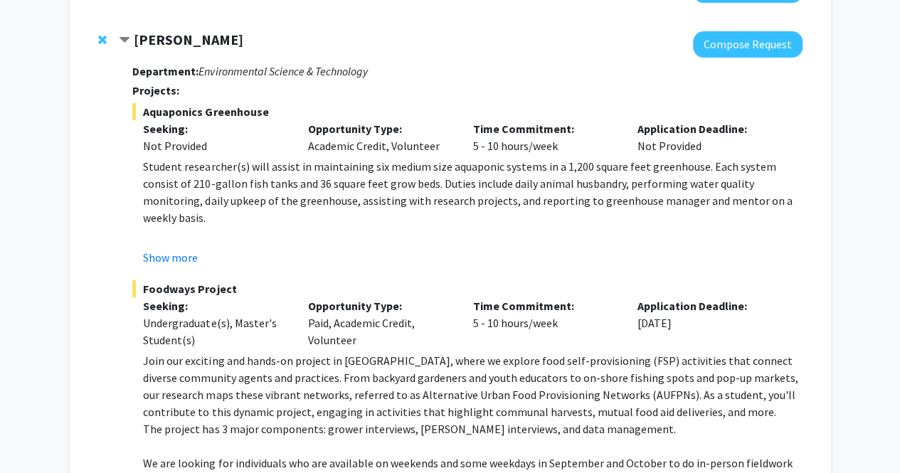
drag, startPoint x: 252, startPoint y: 286, endPoint x: 146, endPoint y: 289, distance: 106.1
click at [146, 289] on span "Foodways Project" at bounding box center [467, 288] width 670 height 17
click at [259, 290] on span "Foodways Project" at bounding box center [467, 288] width 670 height 17
drag, startPoint x: 241, startPoint y: 285, endPoint x: 139, endPoint y: 291, distance: 101.9
click at [139, 291] on span "Foodways Project" at bounding box center [467, 288] width 670 height 17
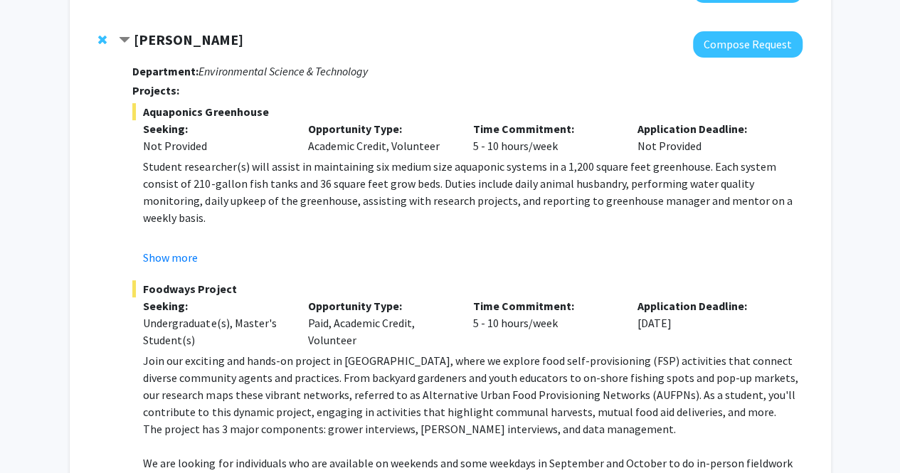
copy span "Foodways Project"
click at [162, 258] on button "Show more" at bounding box center [170, 257] width 55 height 17
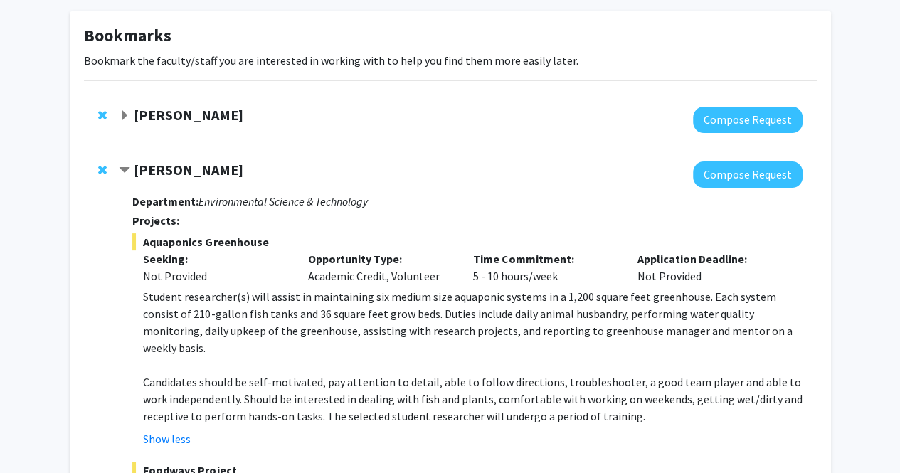
scroll to position [56, 0]
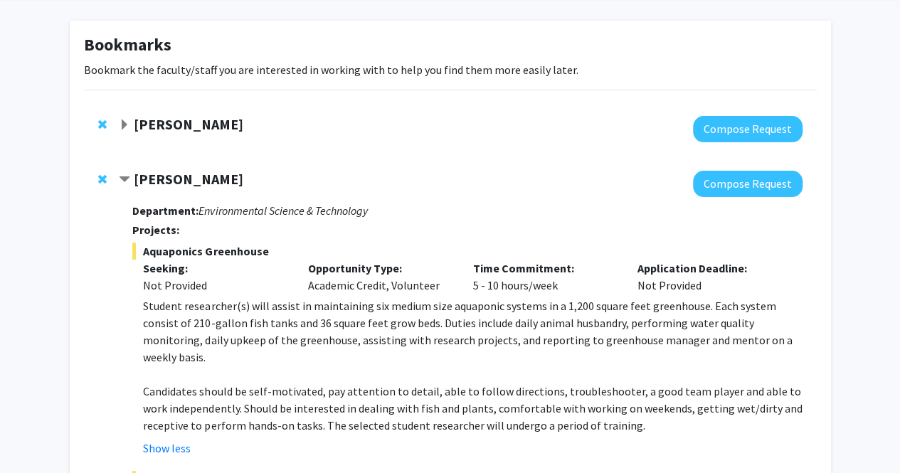
click at [278, 255] on span "Aquaponics Greenhouse" at bounding box center [467, 251] width 670 height 17
drag, startPoint x: 266, startPoint y: 252, endPoint x: 142, endPoint y: 250, distance: 124.5
click at [142, 250] on span "Aquaponics Greenhouse" at bounding box center [467, 251] width 670 height 17
copy span "Aquaponics Greenhouse"
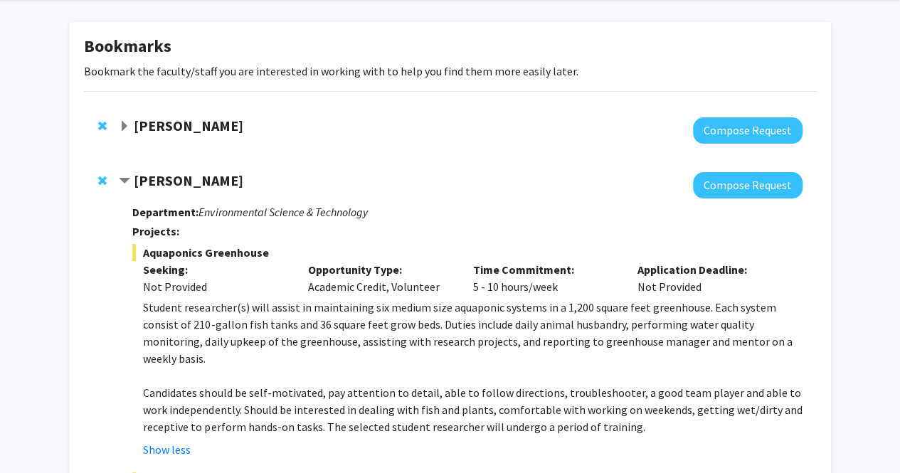
scroll to position [59, 0]
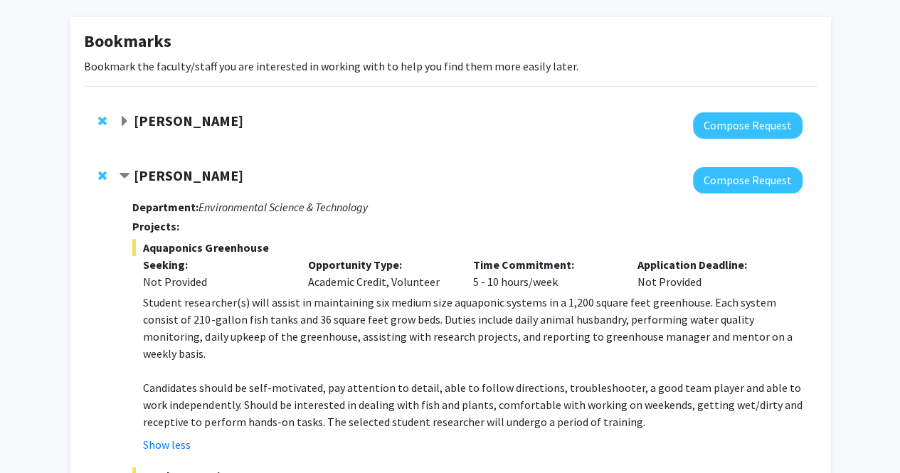
drag, startPoint x: 254, startPoint y: 177, endPoint x: 135, endPoint y: 171, distance: 119.0
click at [135, 171] on div "[PERSON_NAME]" at bounding box center [272, 176] width 307 height 18
copy strong "[PERSON_NAME]"
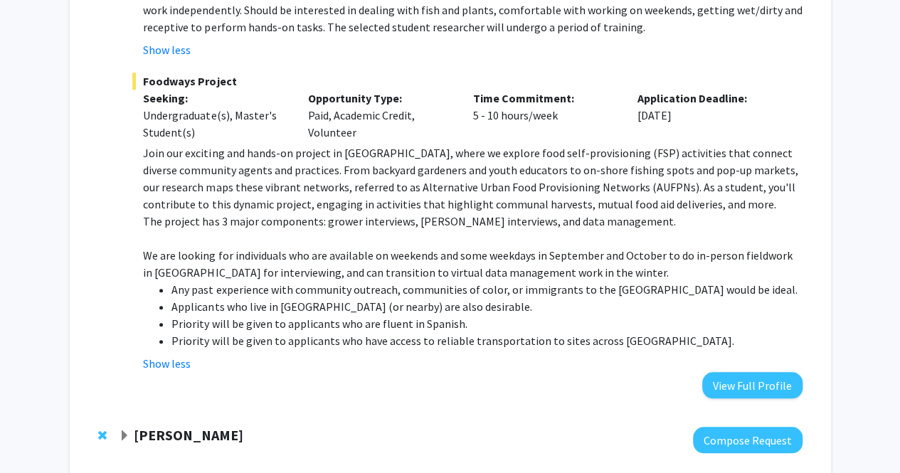
scroll to position [629, 0]
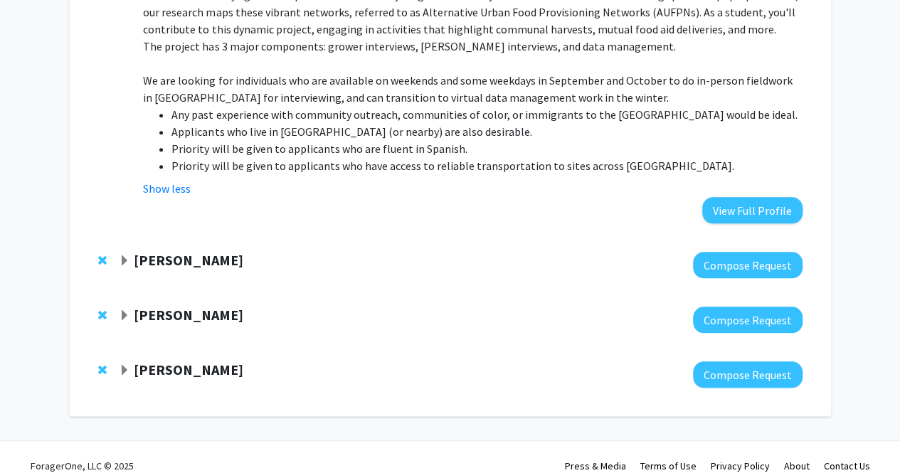
click at [124, 310] on span "Expand Dong Liang Bookmark" at bounding box center [124, 315] width 11 height 11
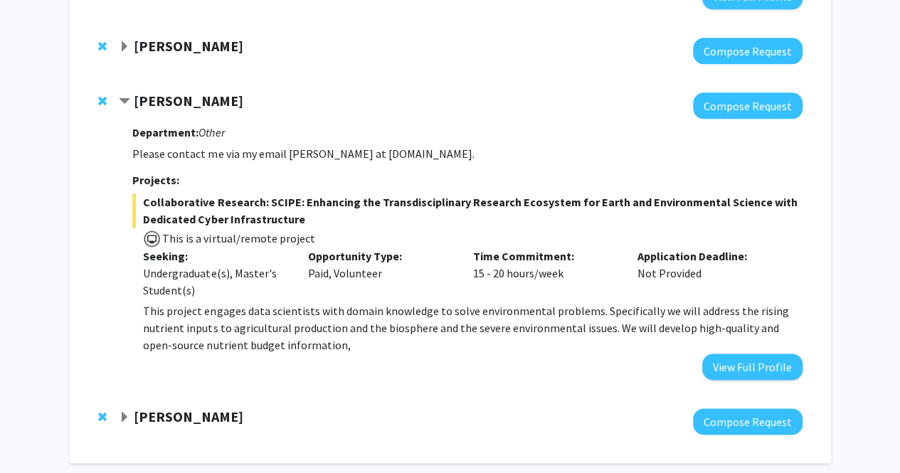
scroll to position [843, 0]
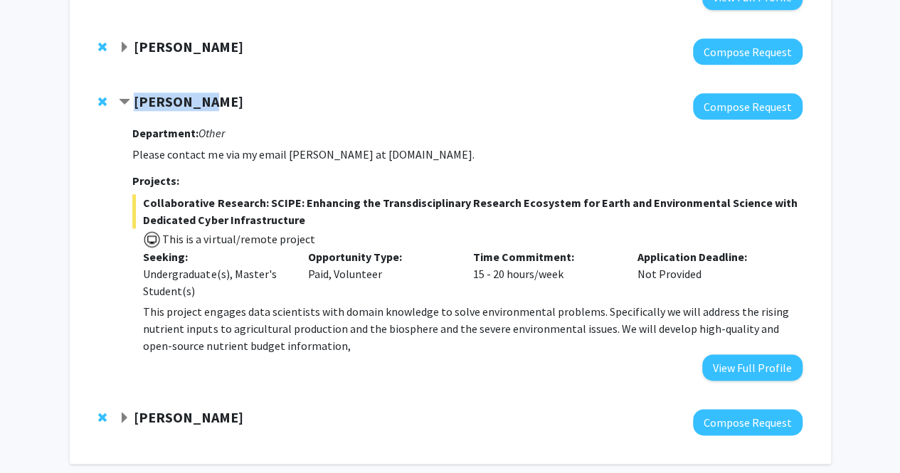
drag, startPoint x: 206, startPoint y: 83, endPoint x: 137, endPoint y: 81, distance: 69.7
click at [137, 93] on div "[PERSON_NAME]" at bounding box center [272, 102] width 307 height 18
copy strong "[PERSON_NAME]"
drag, startPoint x: 264, startPoint y: 183, endPoint x: 291, endPoint y: 187, distance: 27.4
click at [291, 194] on span "Collaborative Research: SCIPE: Enhancing the Transdisciplinary Research Ecosyst…" at bounding box center [467, 211] width 670 height 34
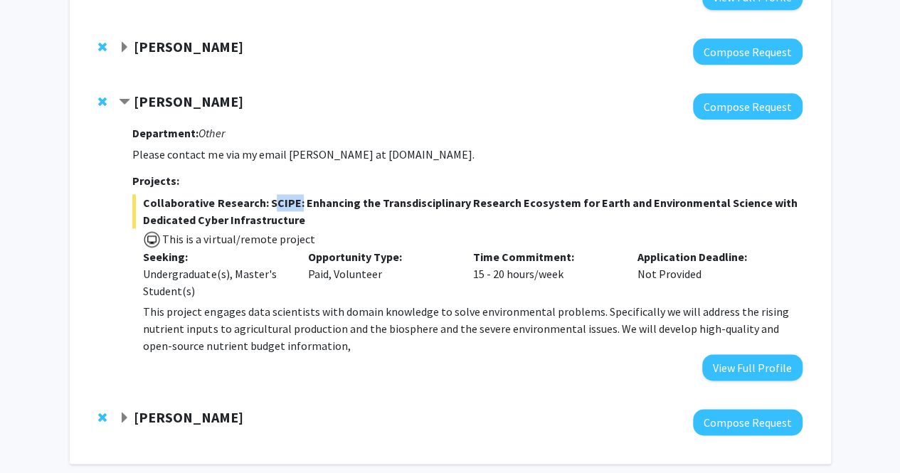
copy span "SCIPE"
drag, startPoint x: 586, startPoint y: 295, endPoint x: 469, endPoint y: 295, distance: 116.7
click at [469, 303] on p "This project engages data scientists with domain knowledge to solve environment…" at bounding box center [472, 328] width 659 height 51
copy p "environmental problems"
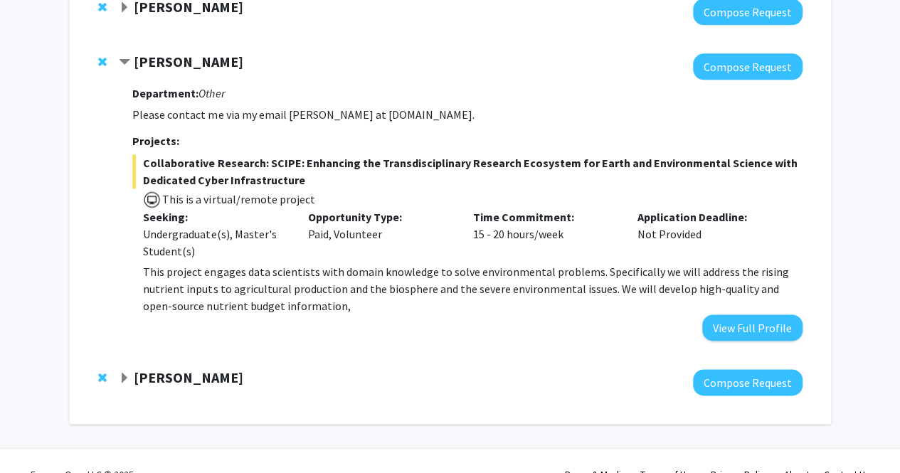
click at [425, 277] on p "This project engages data scientists with domain knowledge to solve environment…" at bounding box center [472, 288] width 659 height 51
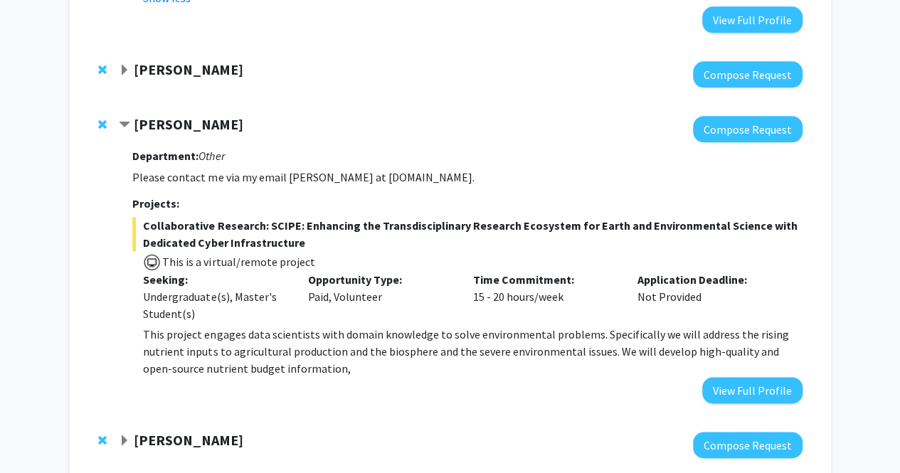
click at [127, 120] on span "Contract Dong Liang Bookmark" at bounding box center [124, 125] width 11 height 11
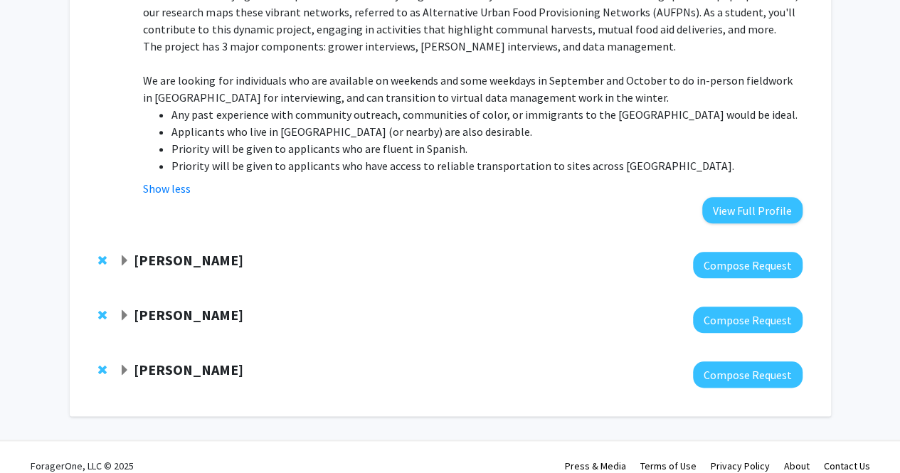
click at [124, 365] on span "Expand Shachar Gazit-Rosenthal Bookmark" at bounding box center [124, 370] width 11 height 11
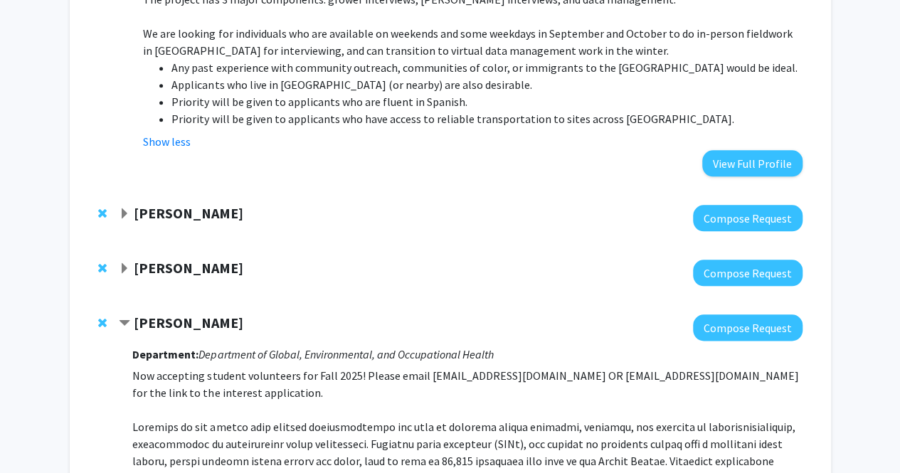
scroll to position [656, 0]
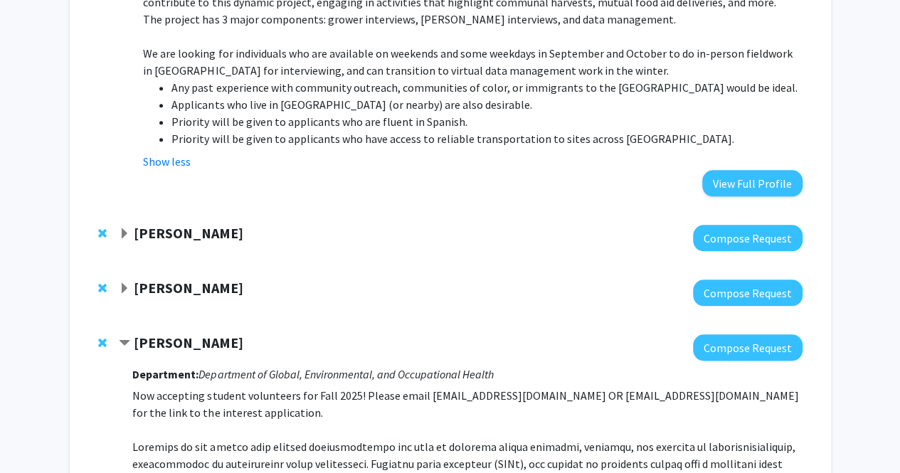
click at [127, 338] on span "Contract Shachar Gazit-Rosenthal Bookmark" at bounding box center [124, 343] width 11 height 11
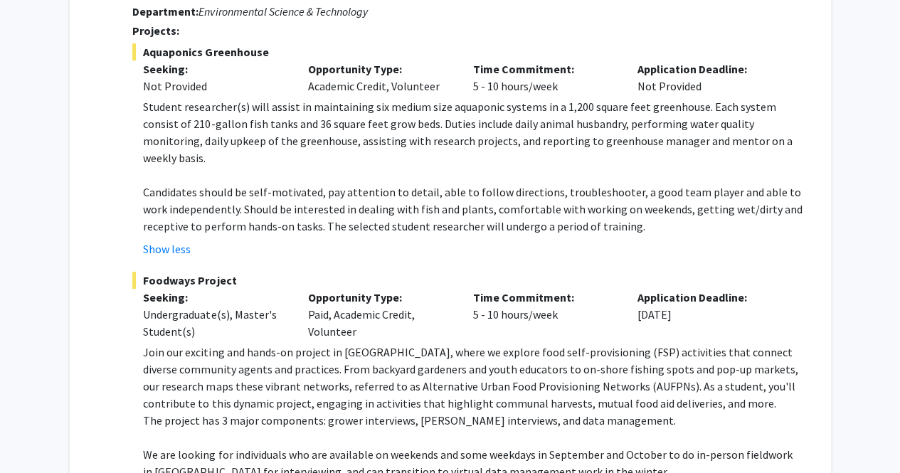
scroll to position [406, 0]
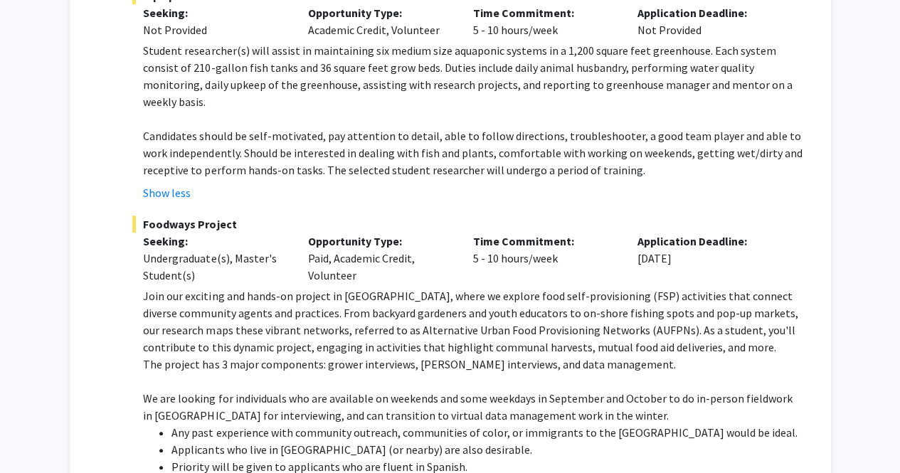
scroll to position [574, 0]
